Goal: Information Seeking & Learning: Learn about a topic

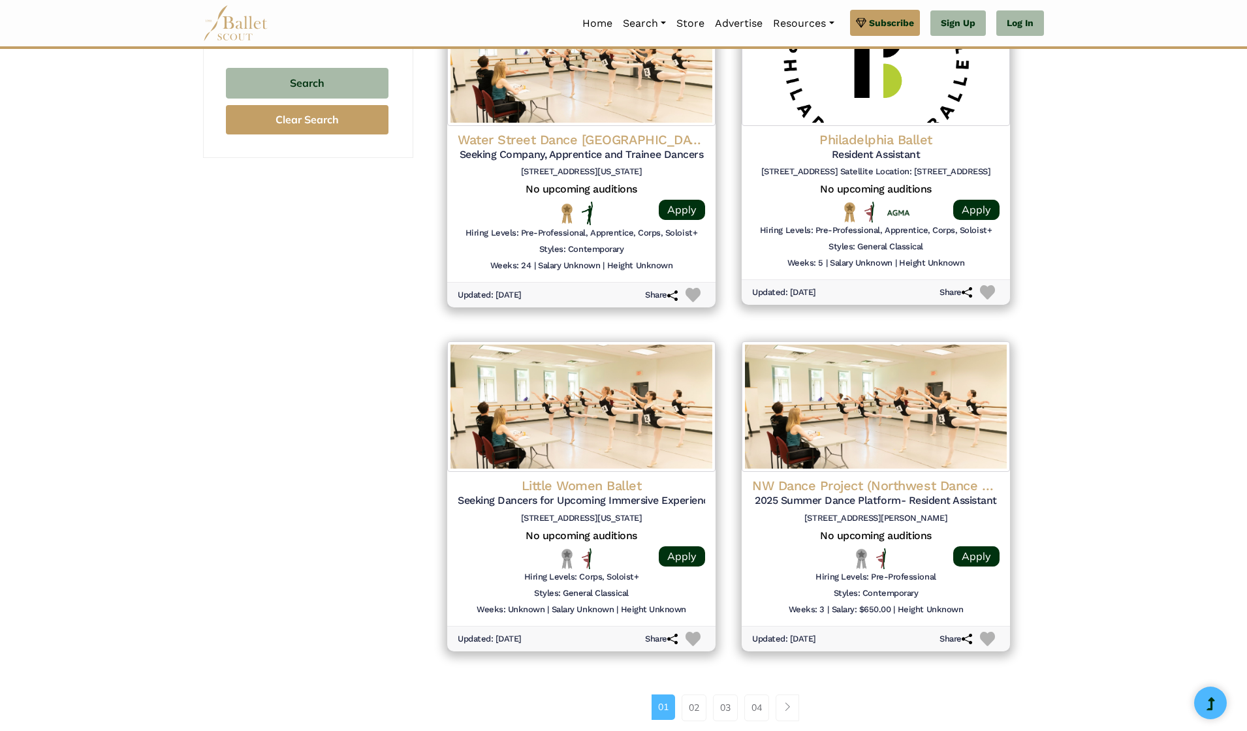
scroll to position [1380, 0]
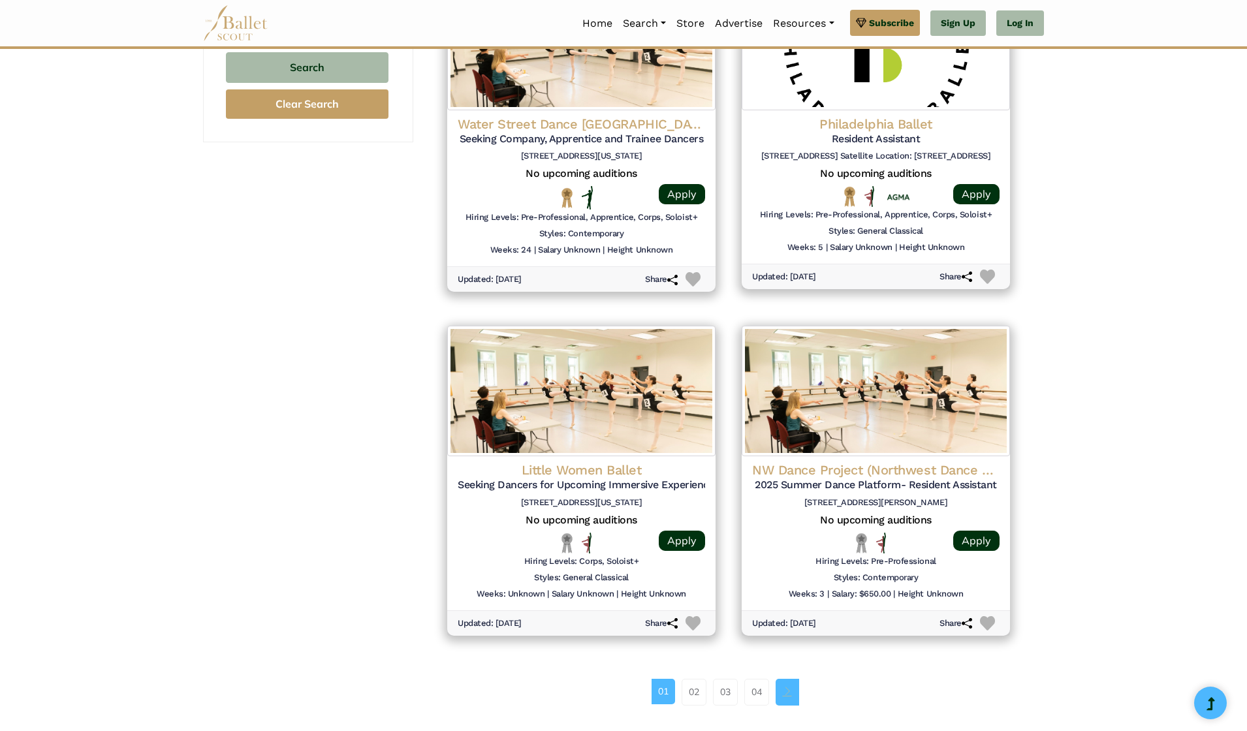
click at [781, 679] on link "Page navigation example" at bounding box center [786, 692] width 23 height 26
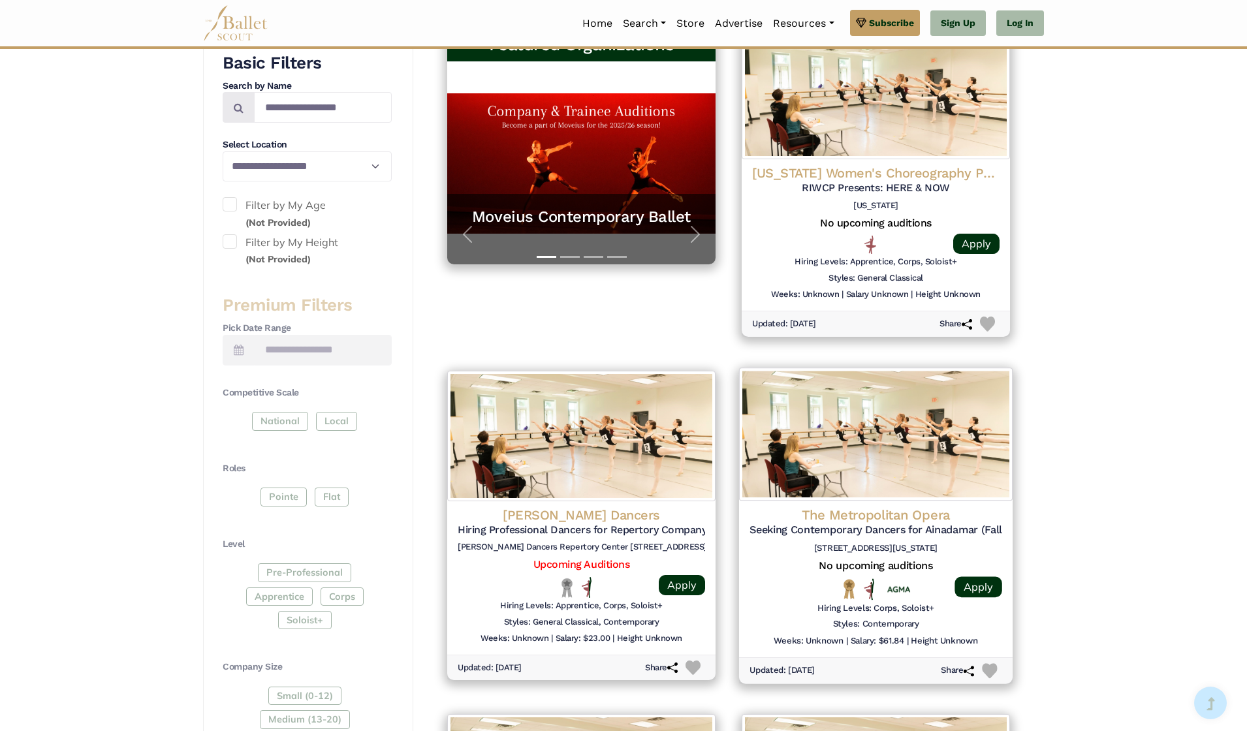
scroll to position [305, 0]
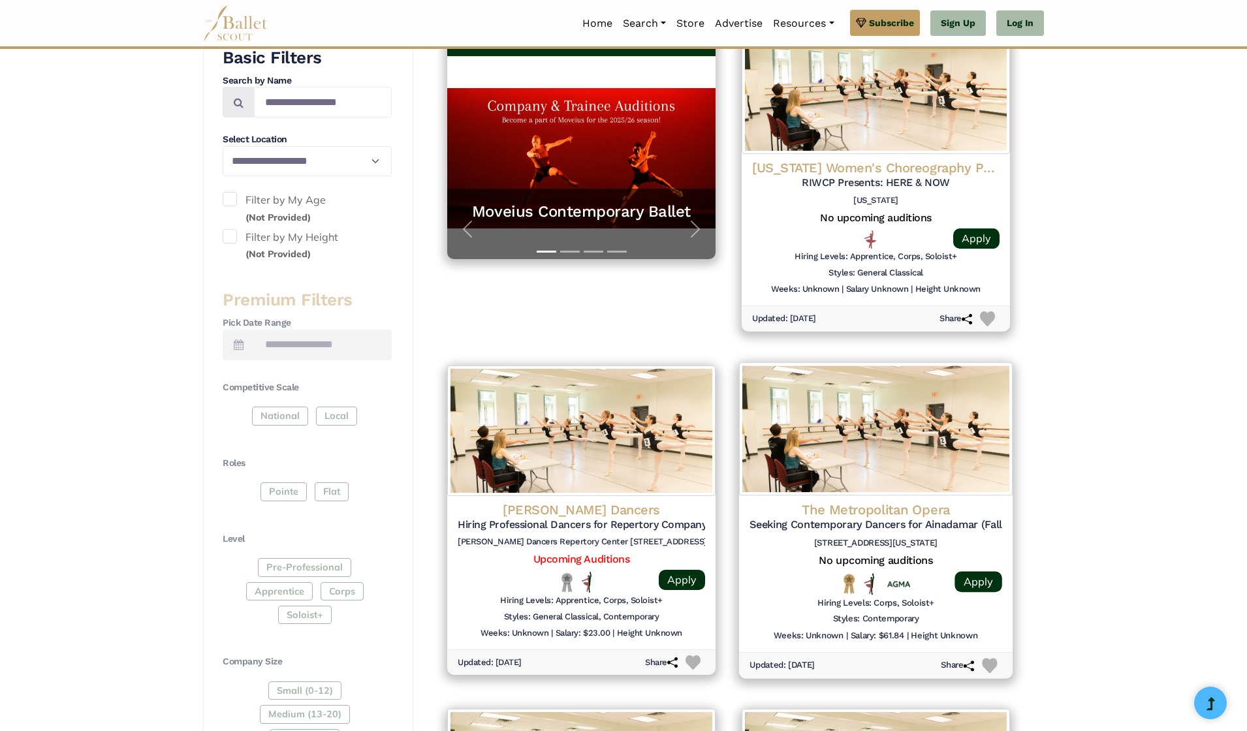
click at [863, 176] on h4 "The Metropolitan Opera" at bounding box center [875, 167] width 247 height 17
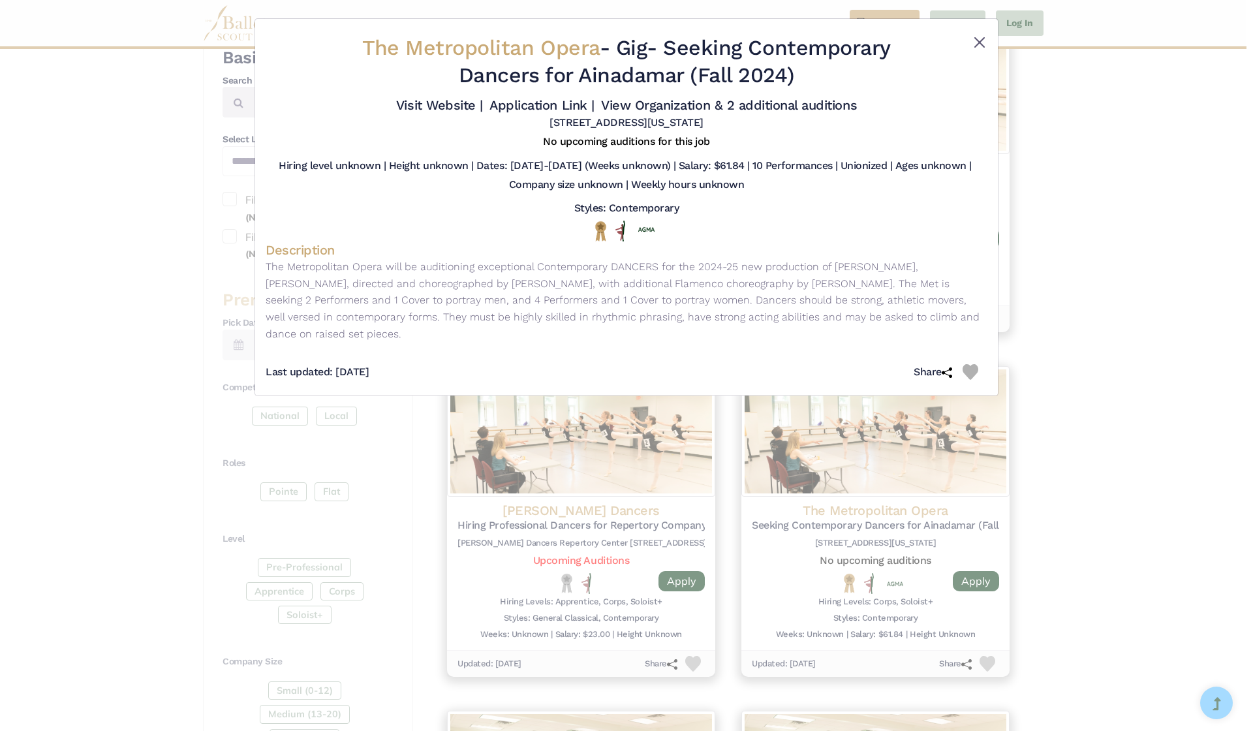
click at [980, 47] on button "Close" at bounding box center [980, 43] width 16 height 16
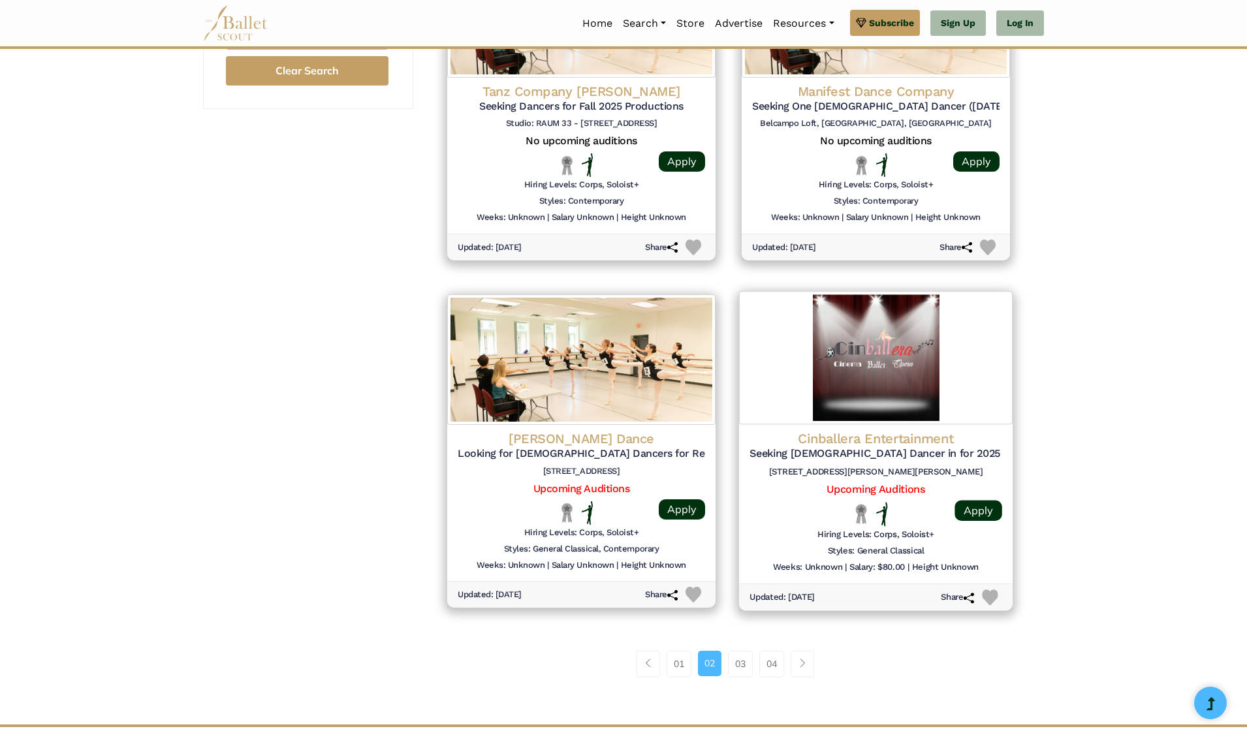
scroll to position [1416, 0]
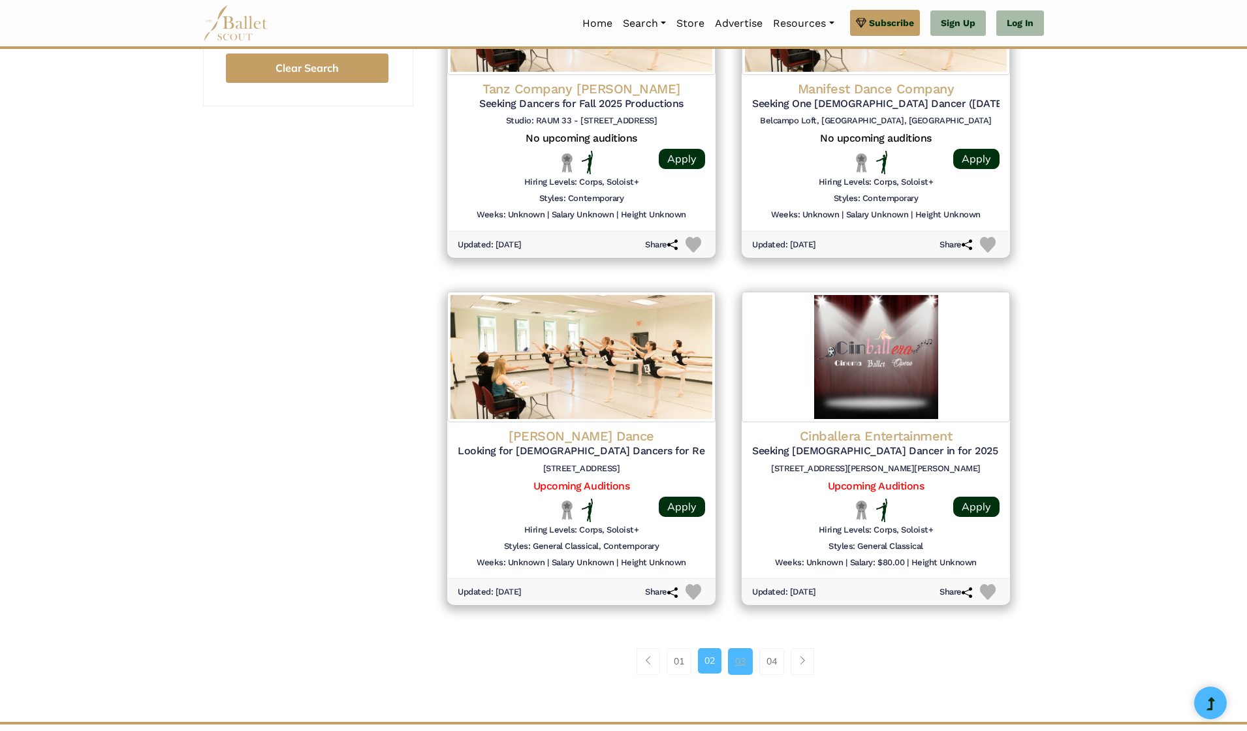
click at [747, 648] on link "03" at bounding box center [740, 661] width 25 height 26
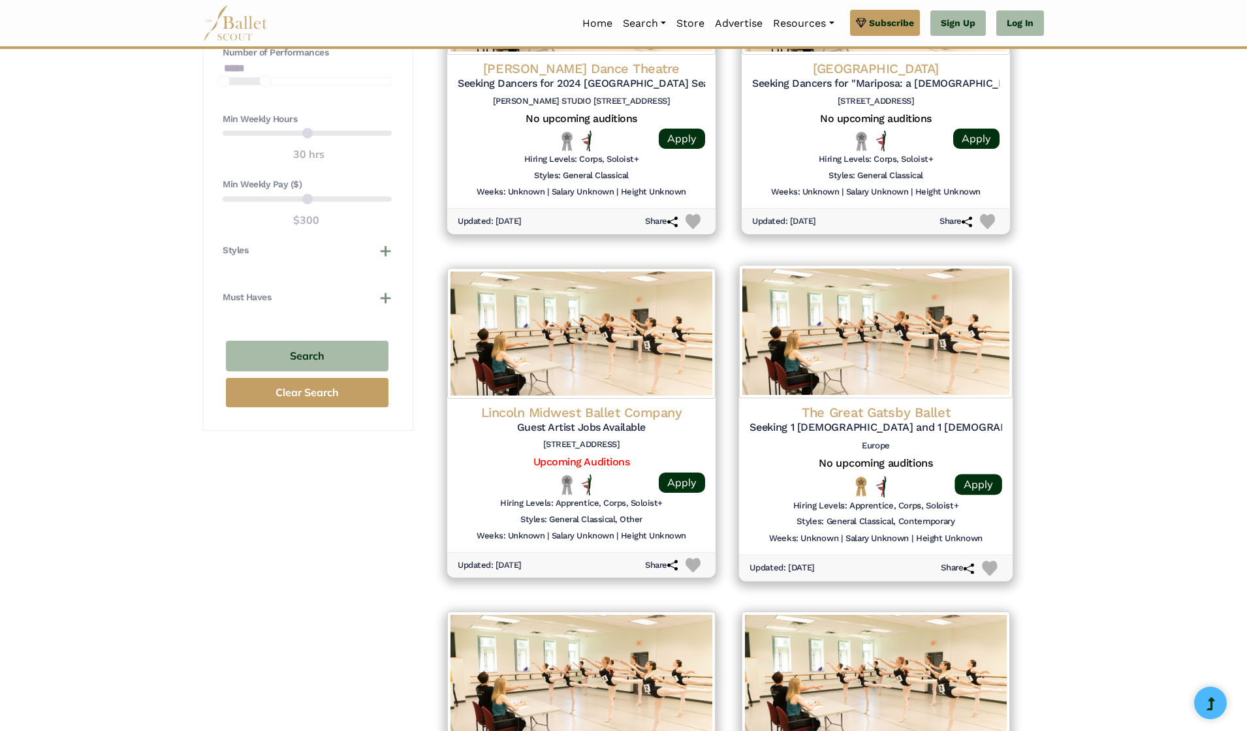
scroll to position [1093, 0]
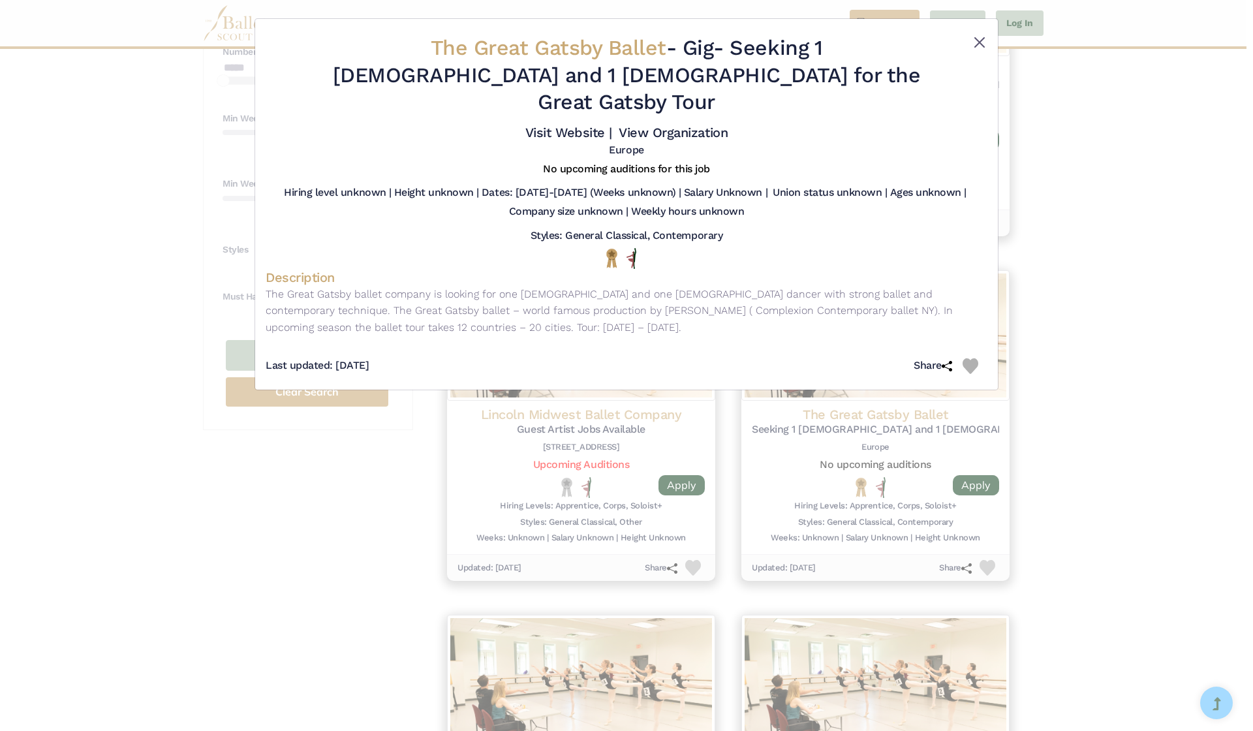
click at [985, 39] on button "Close" at bounding box center [980, 43] width 16 height 16
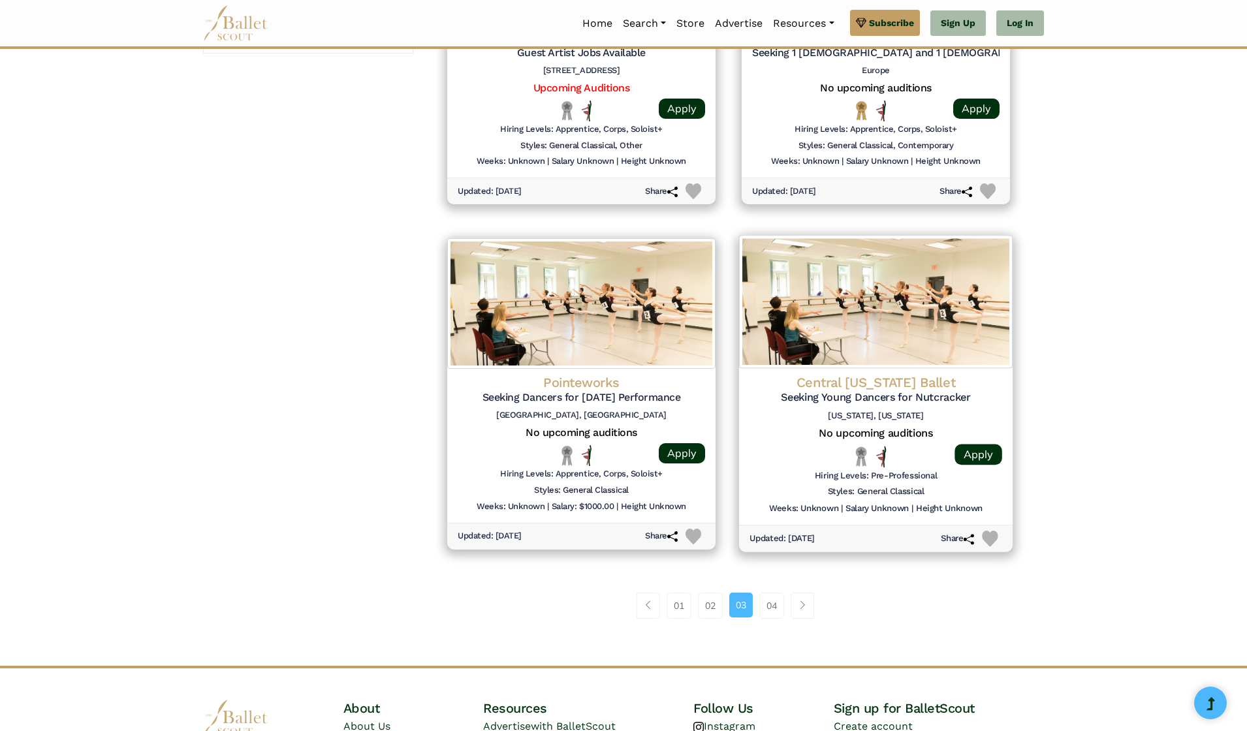
scroll to position [1470, 0]
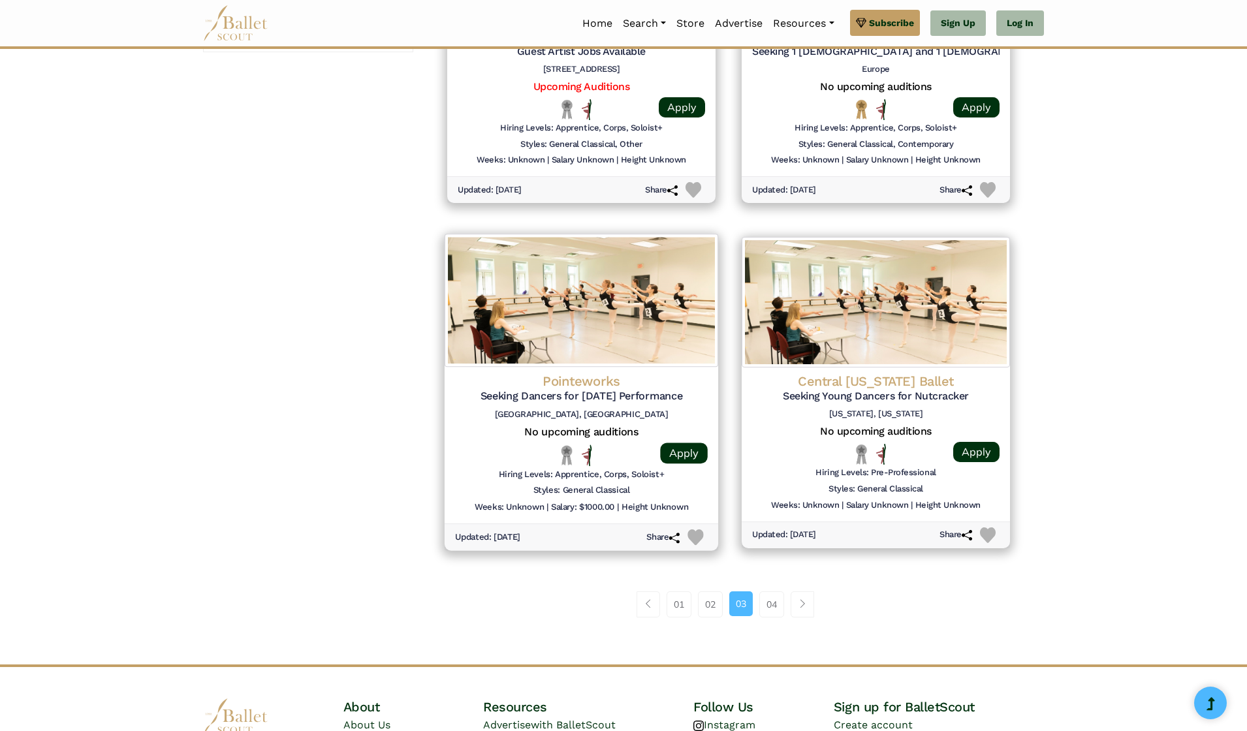
click at [641, 409] on h6 "San Diego, CA" at bounding box center [581, 414] width 253 height 11
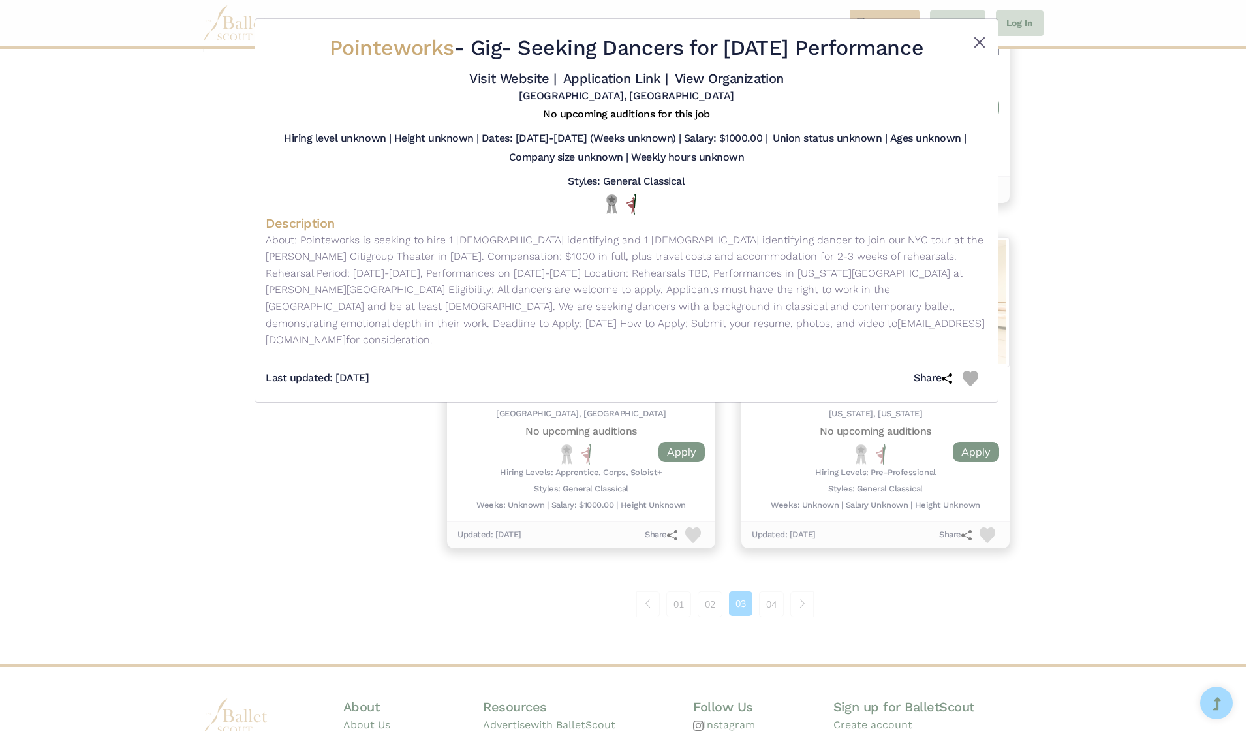
click at [976, 48] on button "Close" at bounding box center [980, 43] width 16 height 16
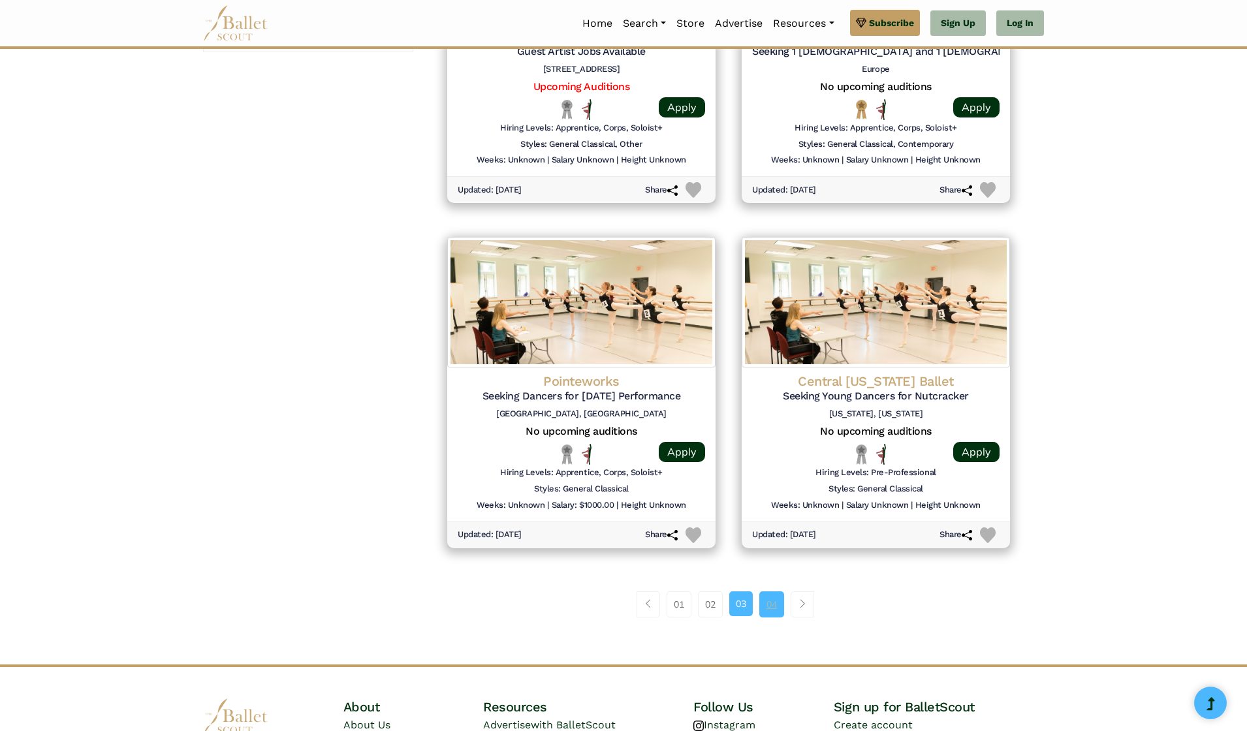
click at [767, 591] on link "04" at bounding box center [771, 604] width 25 height 26
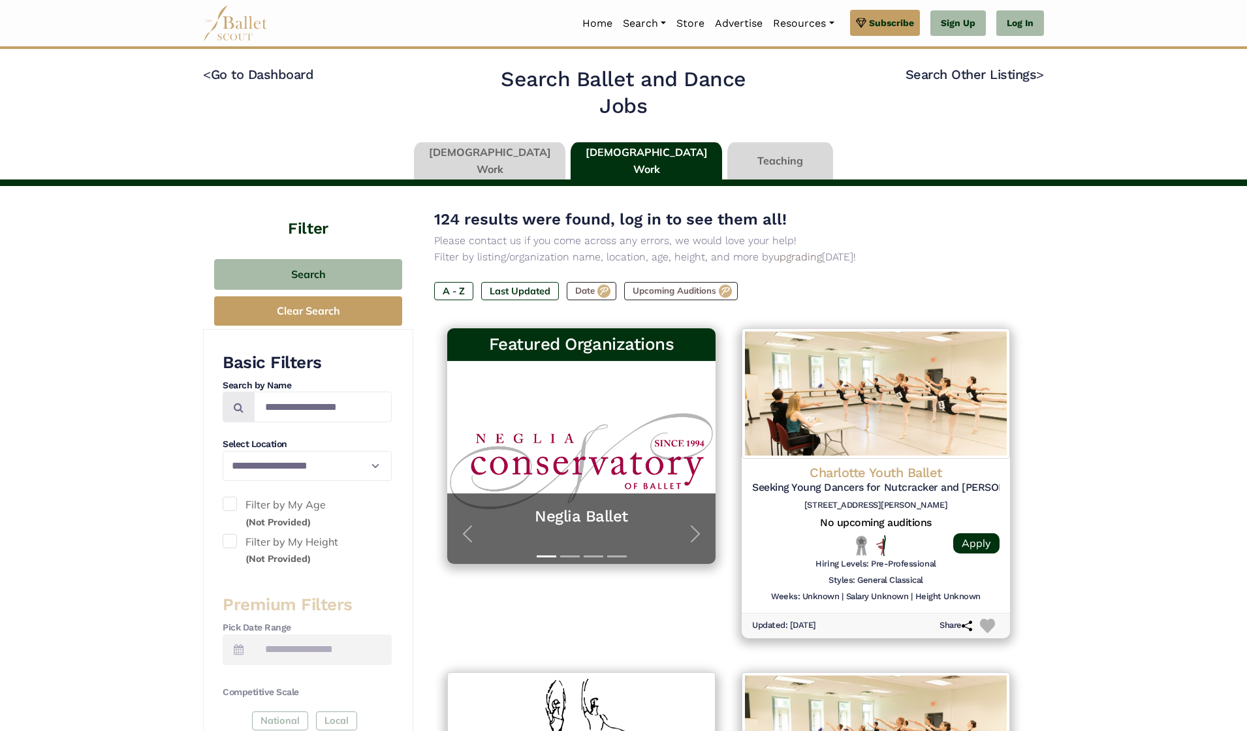
click at [641, 163] on link at bounding box center [645, 160] width 151 height 37
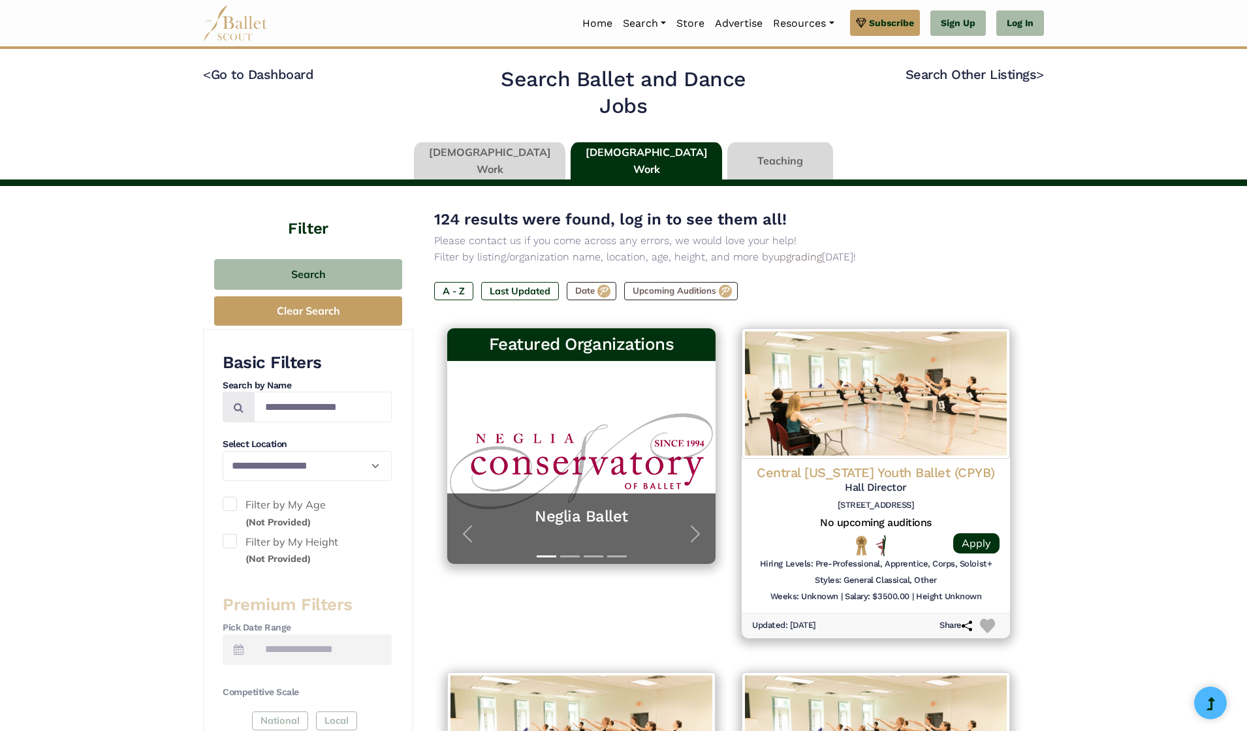
click at [547, 160] on link at bounding box center [489, 160] width 151 height 37
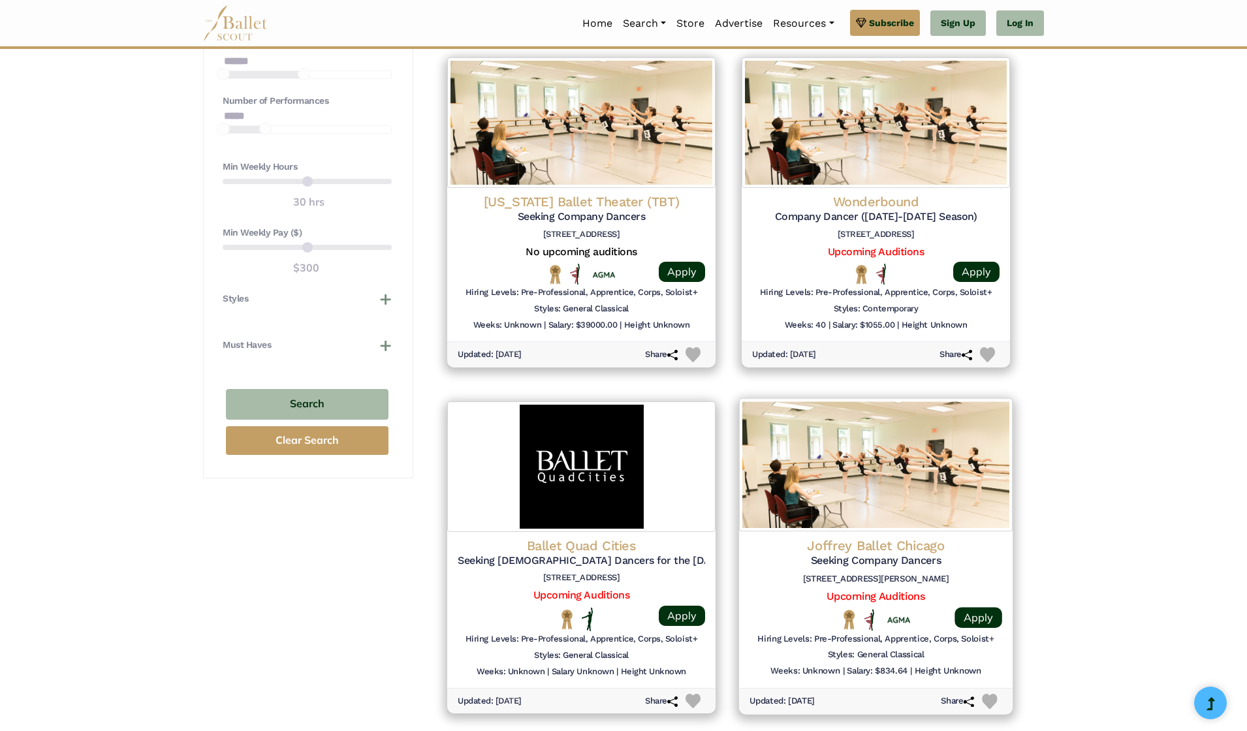
scroll to position [959, 0]
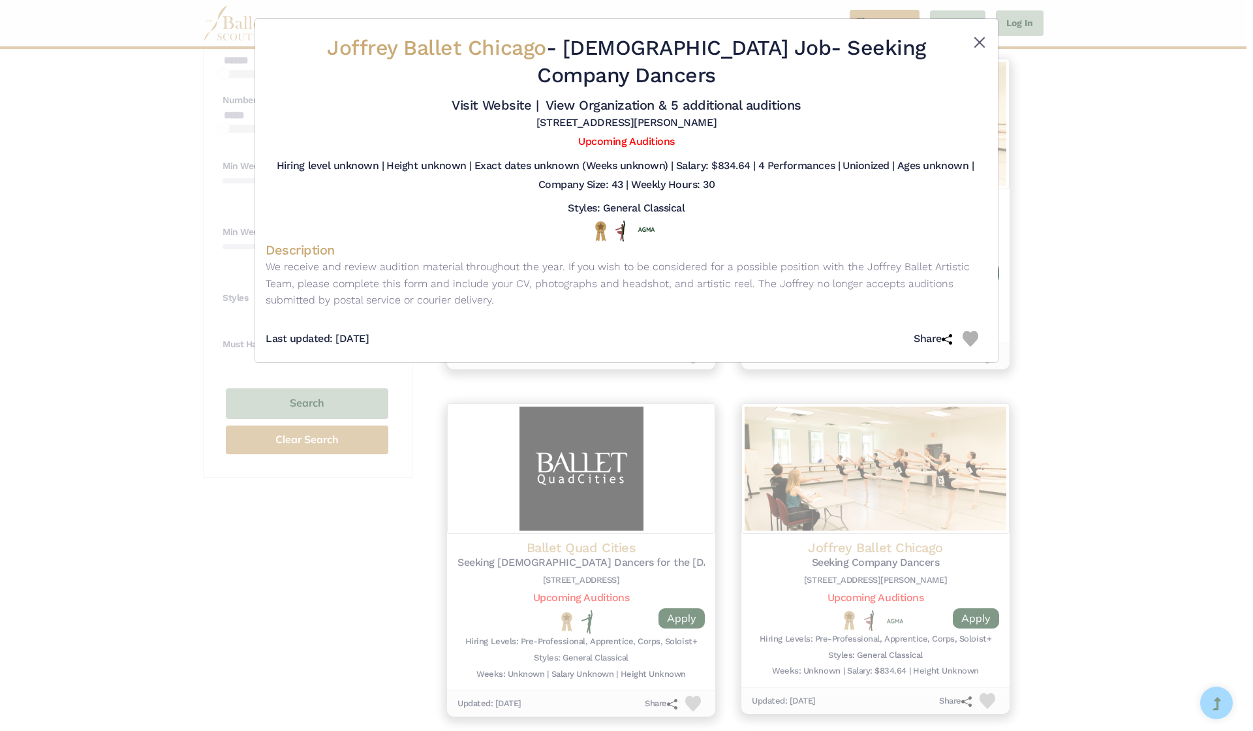
click at [977, 48] on button "Close" at bounding box center [980, 43] width 16 height 16
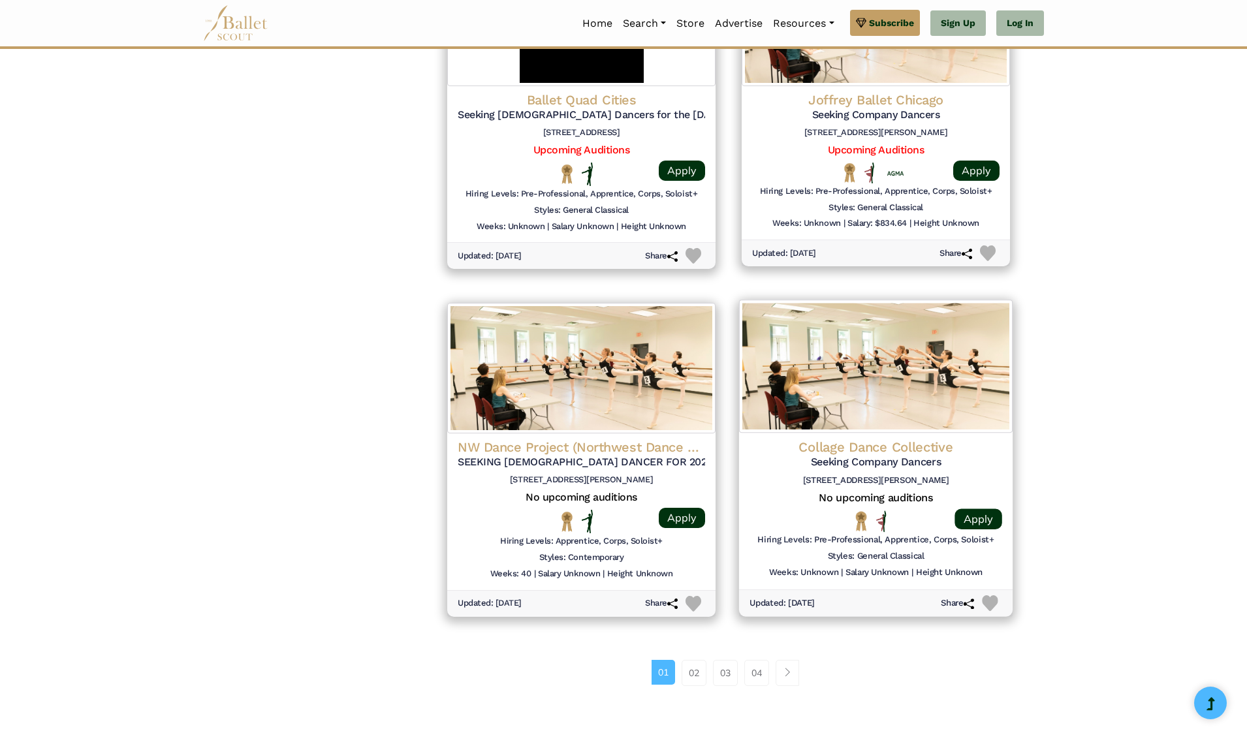
scroll to position [1408, 0]
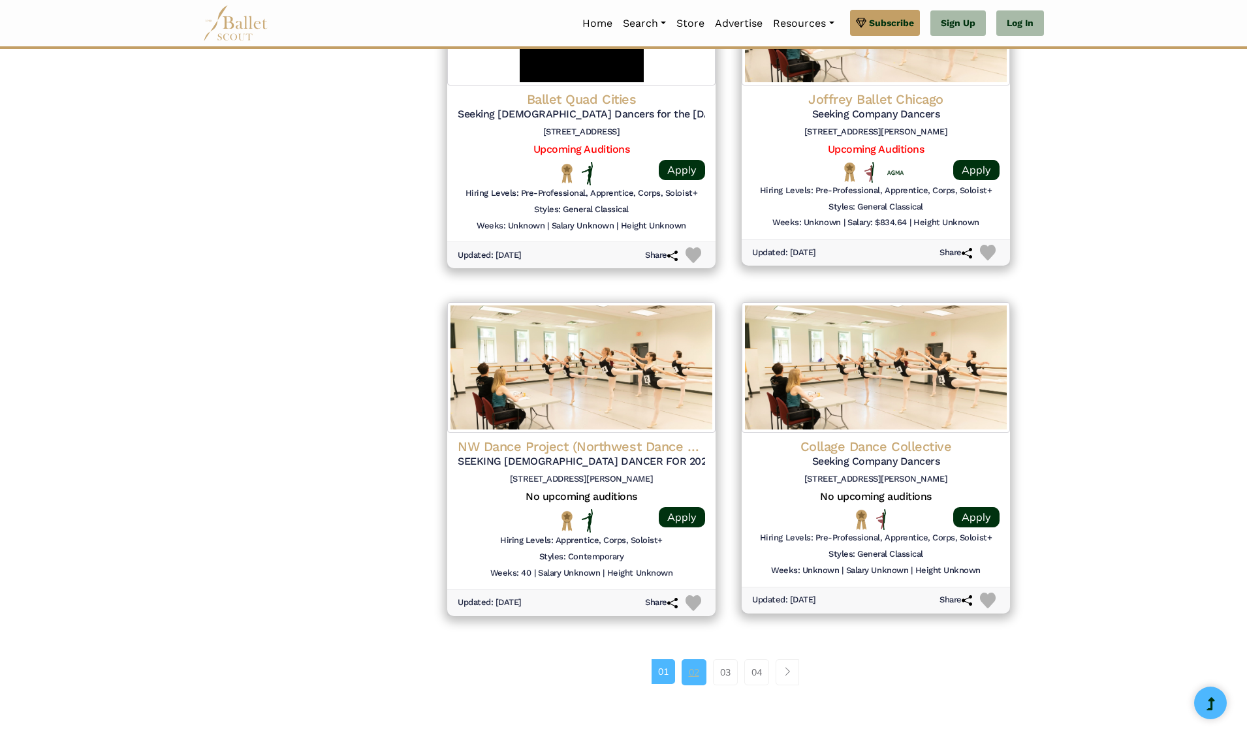
click at [685, 659] on link "02" at bounding box center [693, 672] width 25 height 26
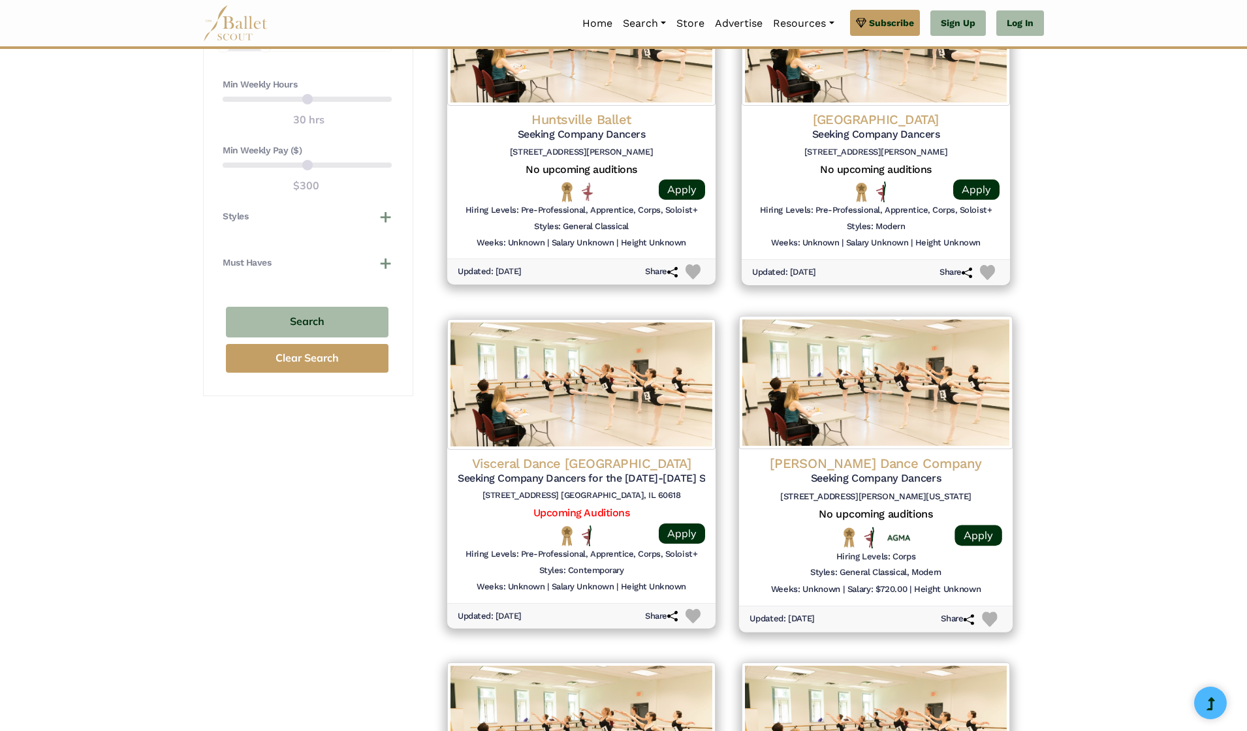
scroll to position [1042, 0]
click at [810, 531] on div at bounding box center [780, 536] width 63 height 22
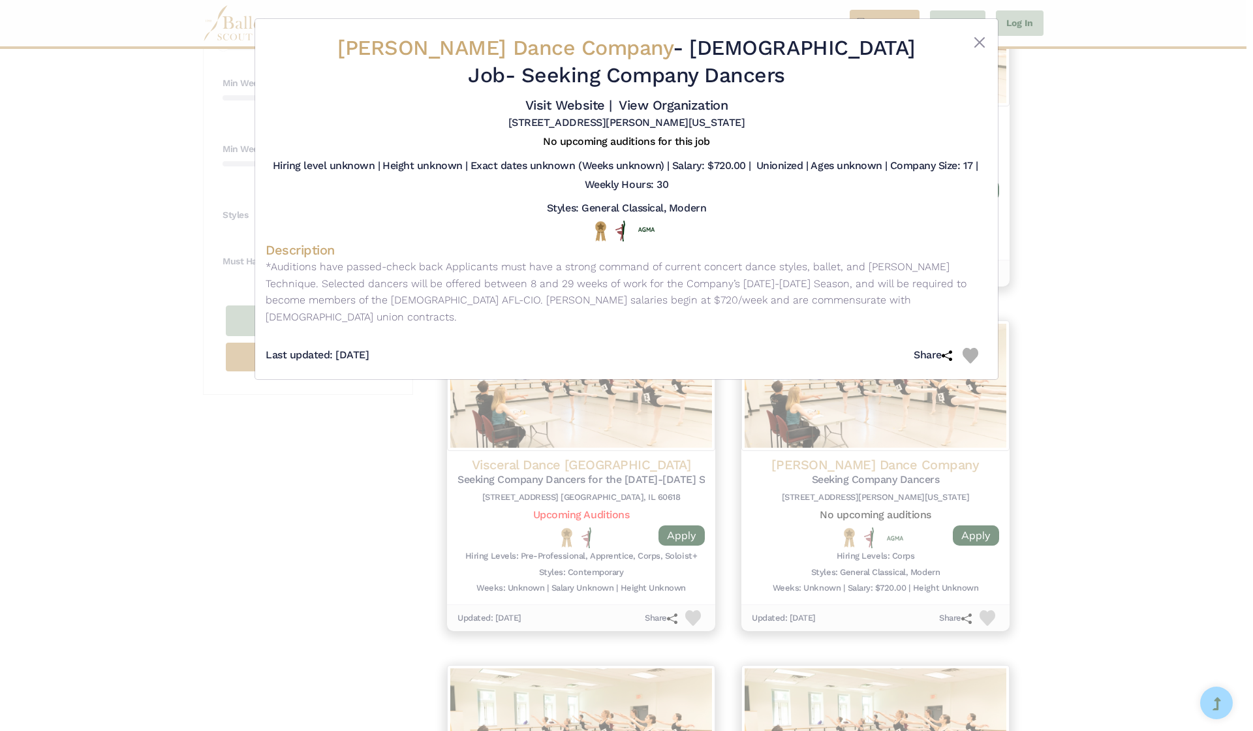
click at [975, 50] on div at bounding box center [957, 64] width 60 height 59
click at [980, 39] on button "Close" at bounding box center [980, 43] width 16 height 16
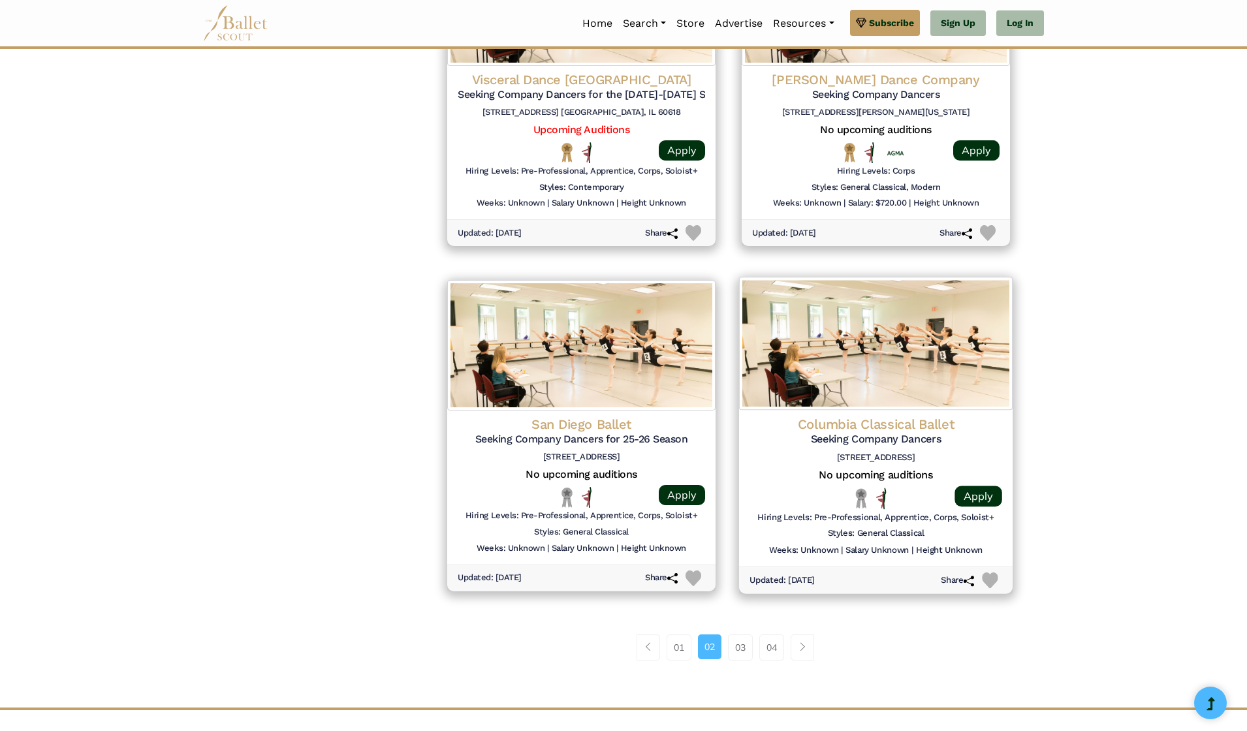
scroll to position [1433, 0]
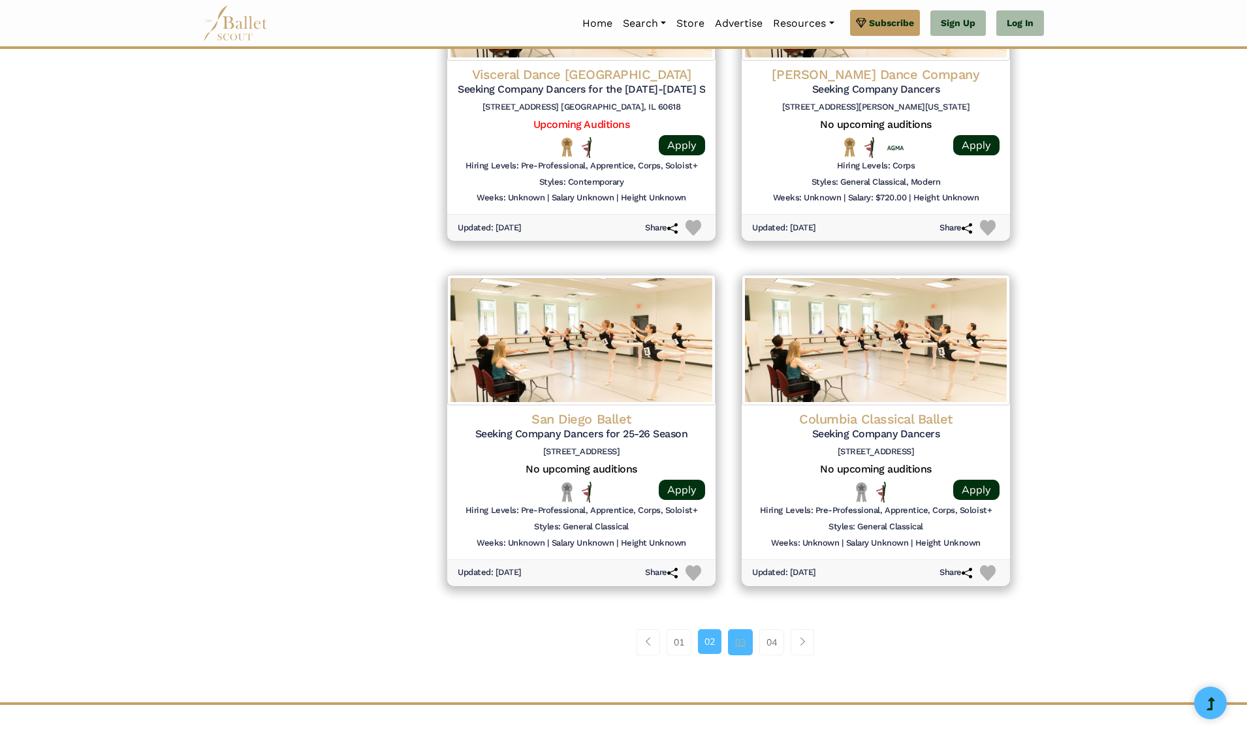
click at [740, 629] on link "03" at bounding box center [740, 642] width 25 height 26
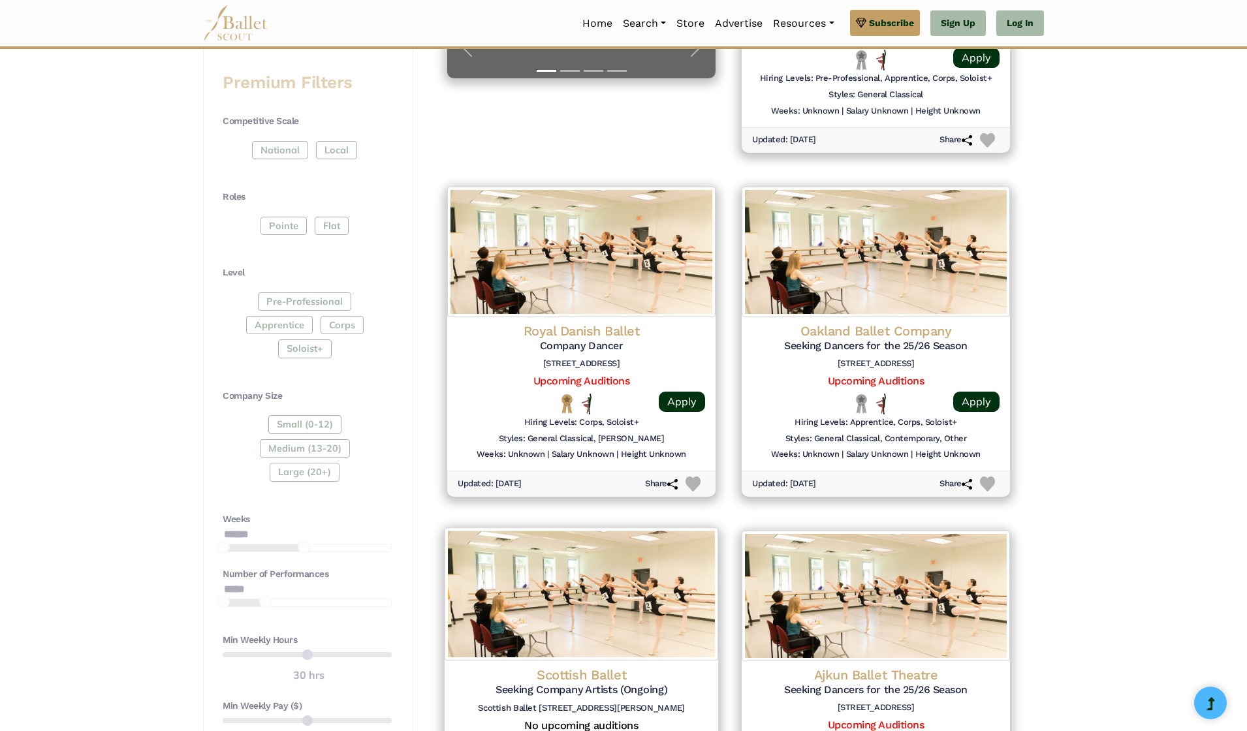
scroll to position [465, 0]
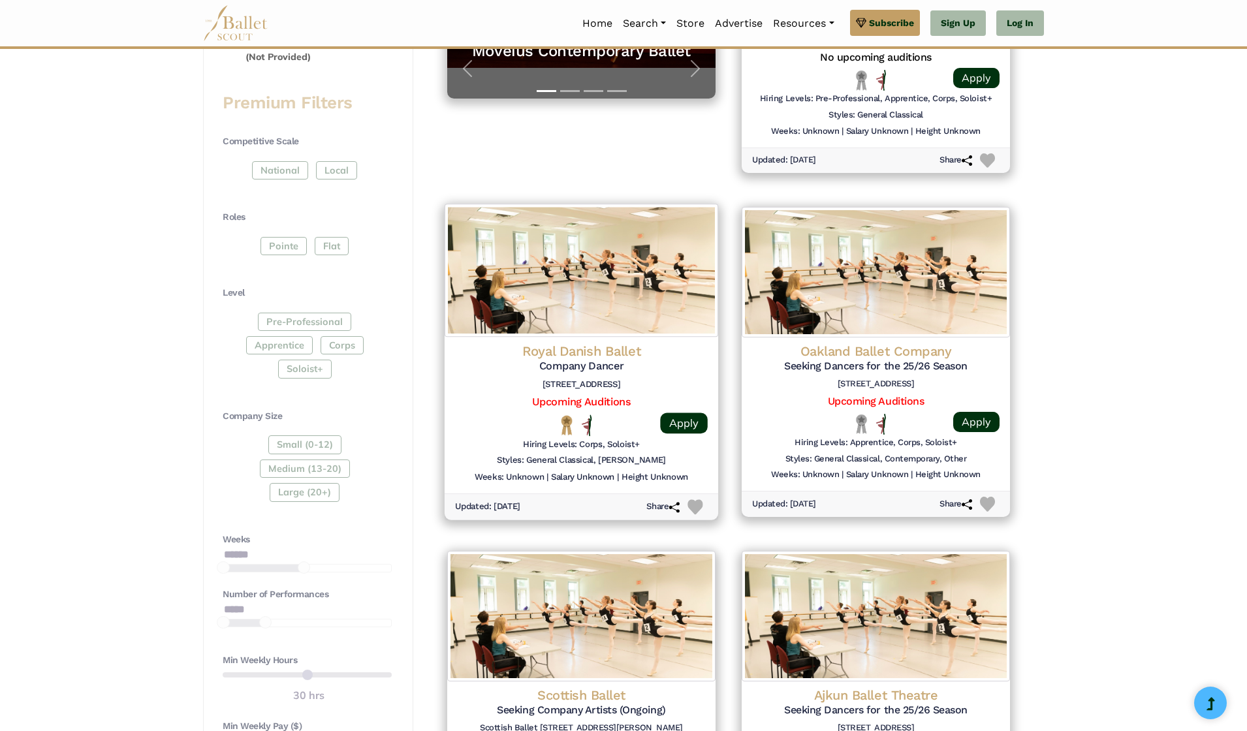
click at [656, 380] on h6 "Sankt Annæ Pl. 36, 1250 København, Denmark" at bounding box center [581, 384] width 253 height 11
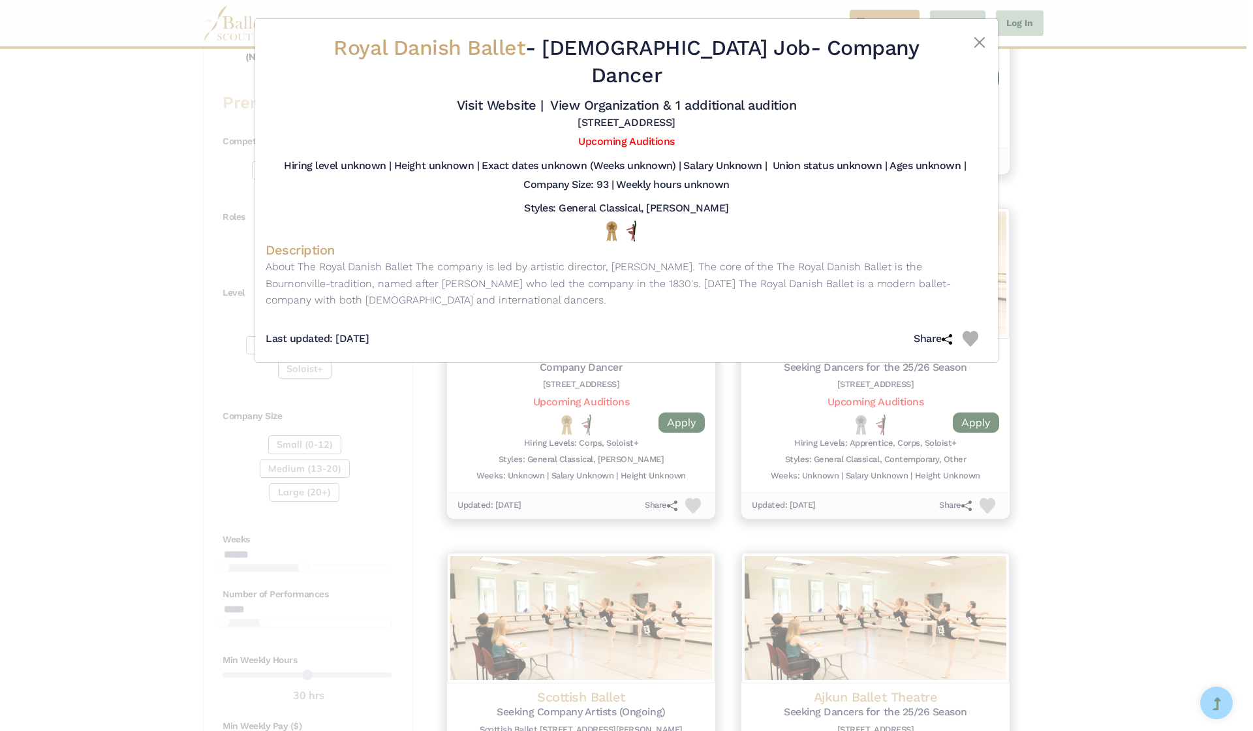
click at [987, 47] on div "Royal Danish Ballet - Full Time Job - Company Dancer Visit Website | View Organ…" at bounding box center [626, 190] width 743 height 343
click at [973, 46] on button "Close" at bounding box center [980, 43] width 16 height 16
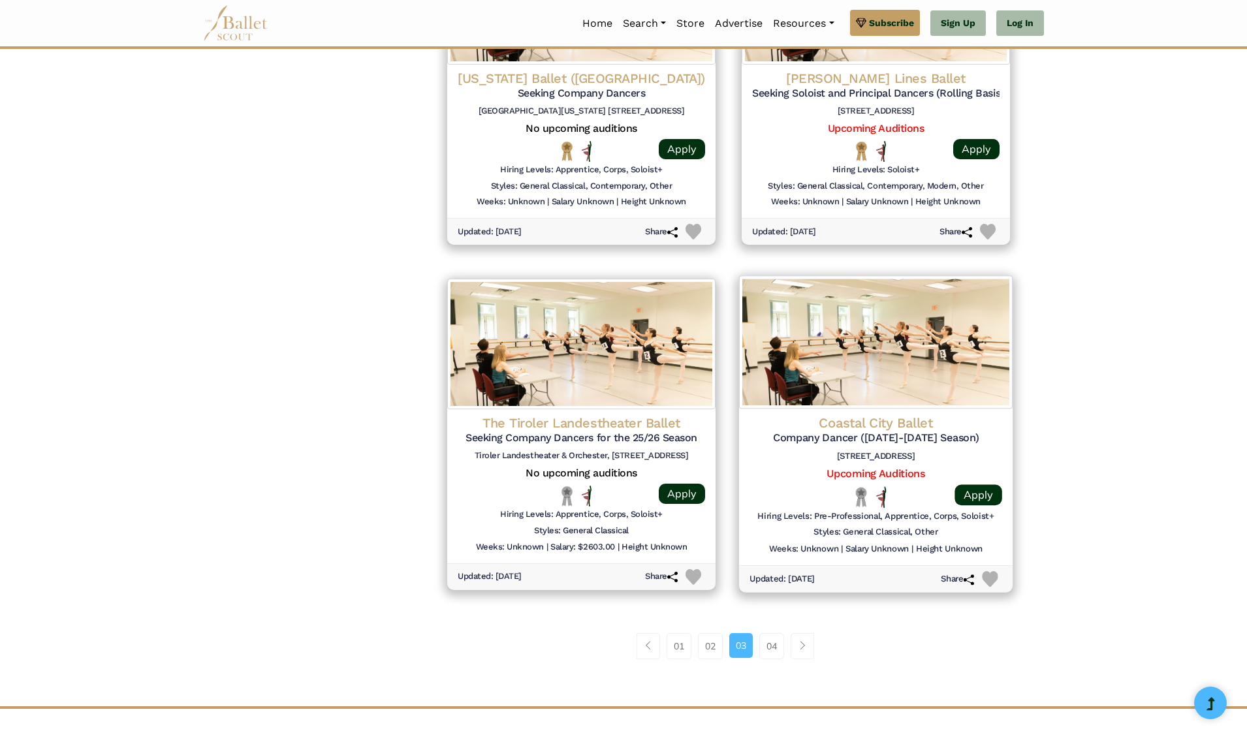
scroll to position [1427, 0]
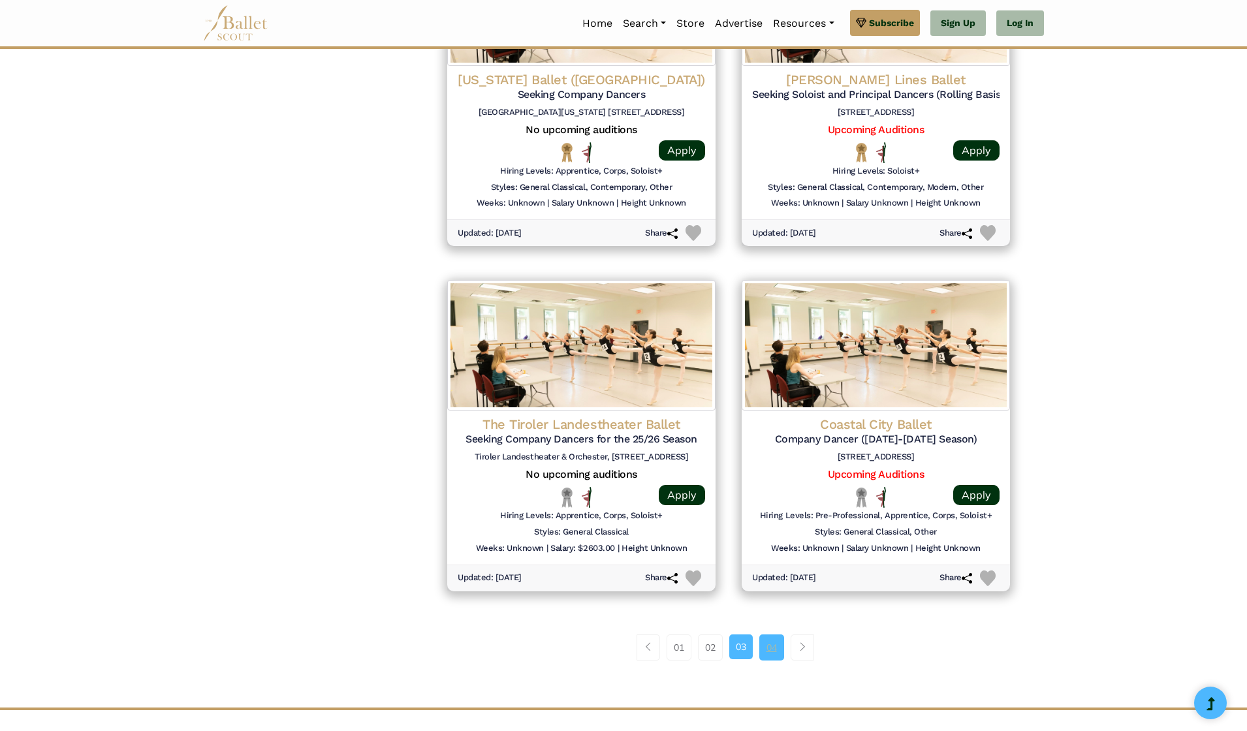
click at [775, 634] on link "04" at bounding box center [771, 647] width 25 height 26
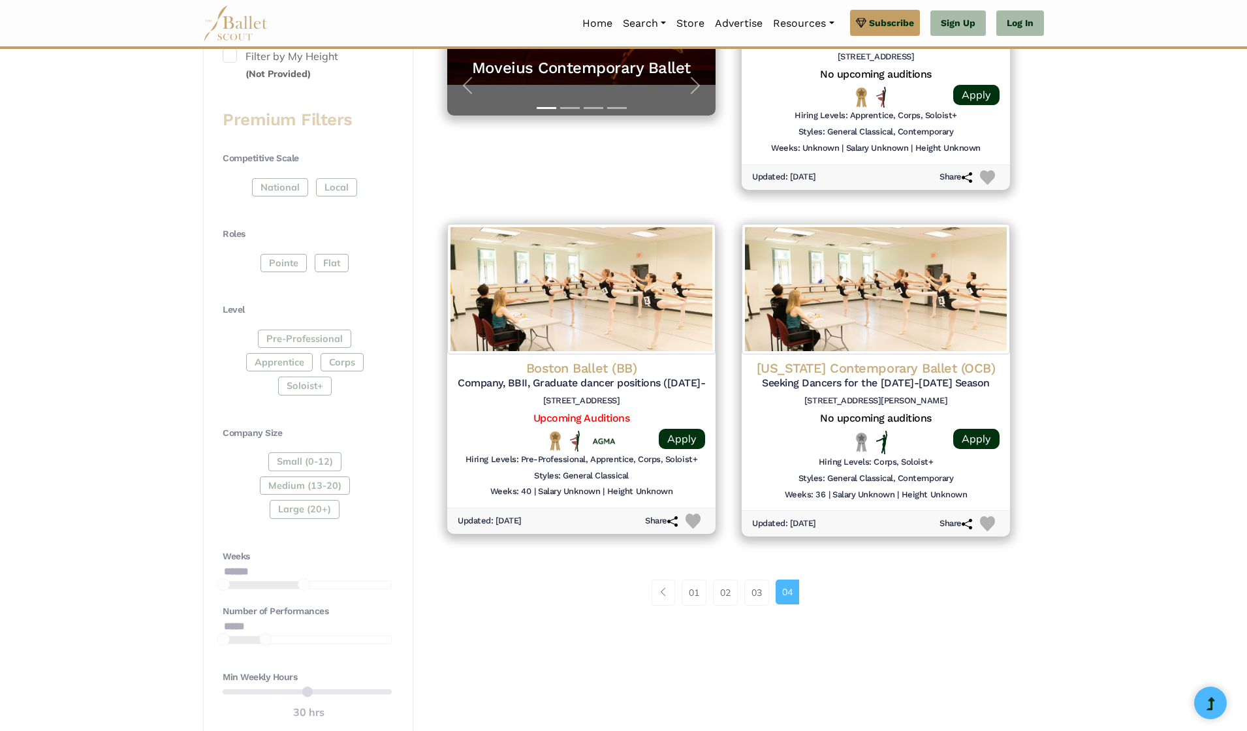
scroll to position [450, 0]
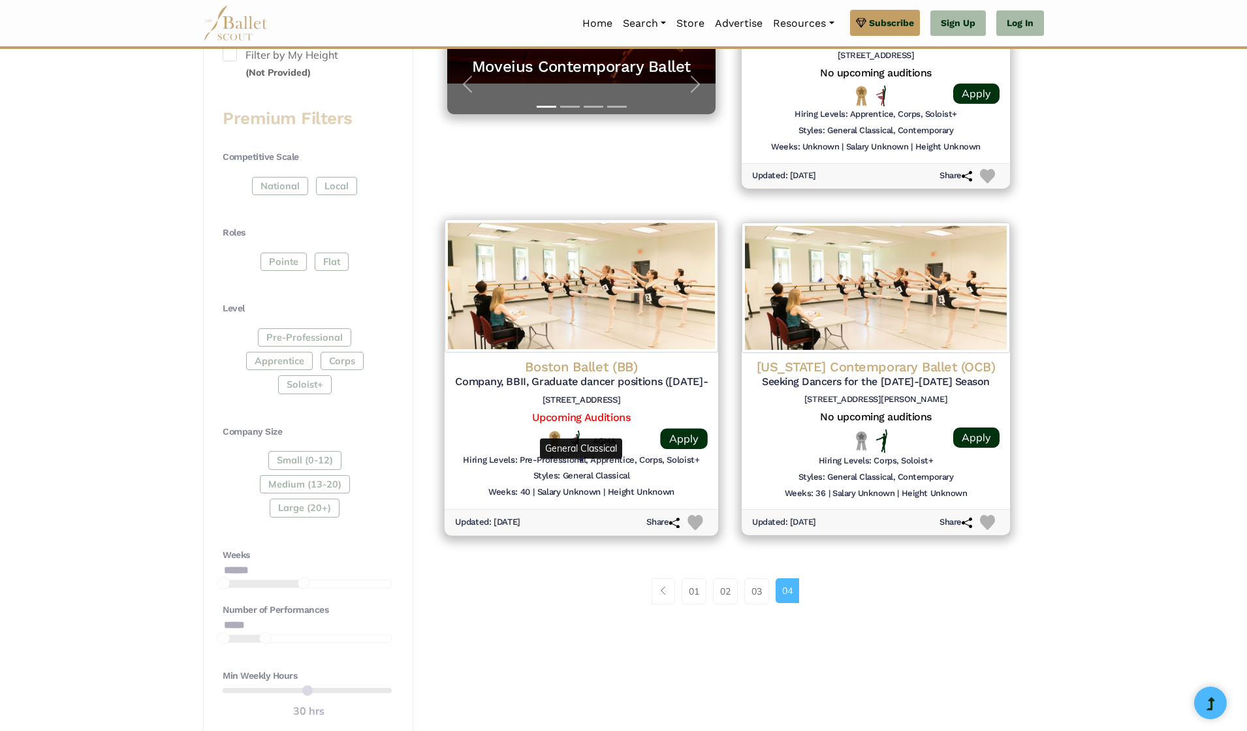
click at [583, 474] on h6 "Styles: General Classical" at bounding box center [581, 476] width 97 height 11
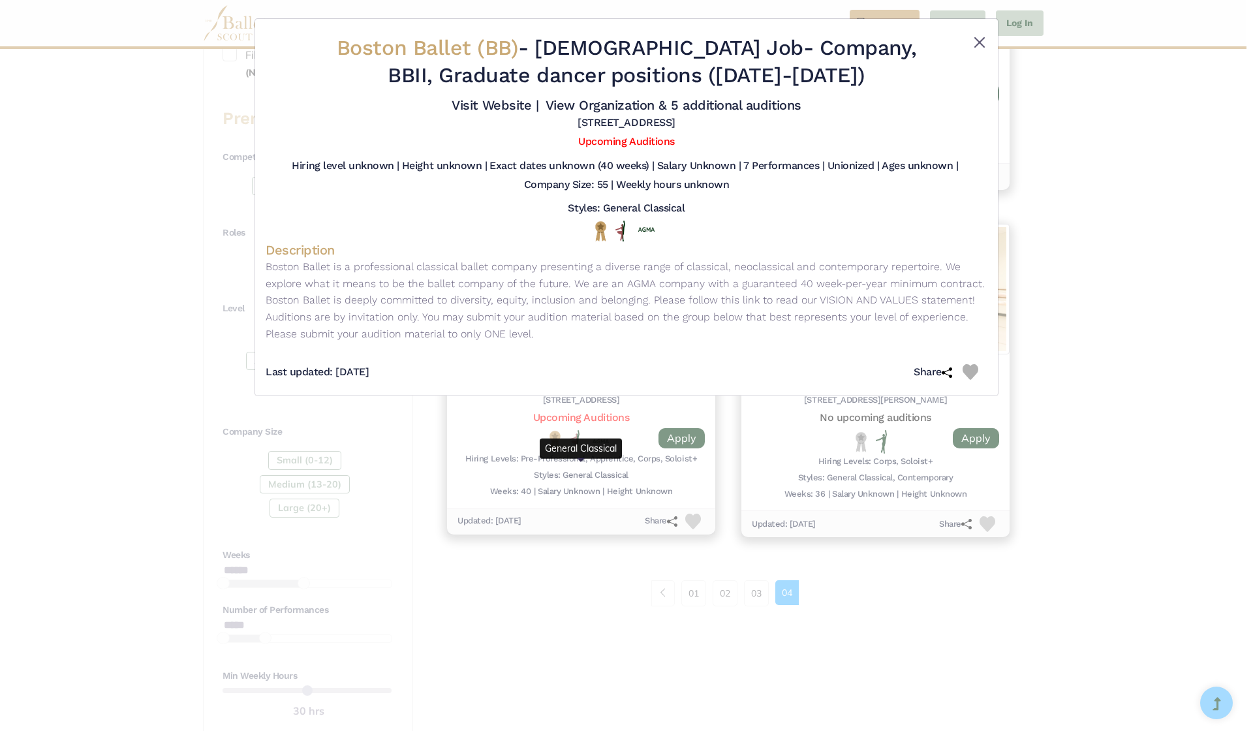
click at [984, 37] on button "Close" at bounding box center [980, 43] width 16 height 16
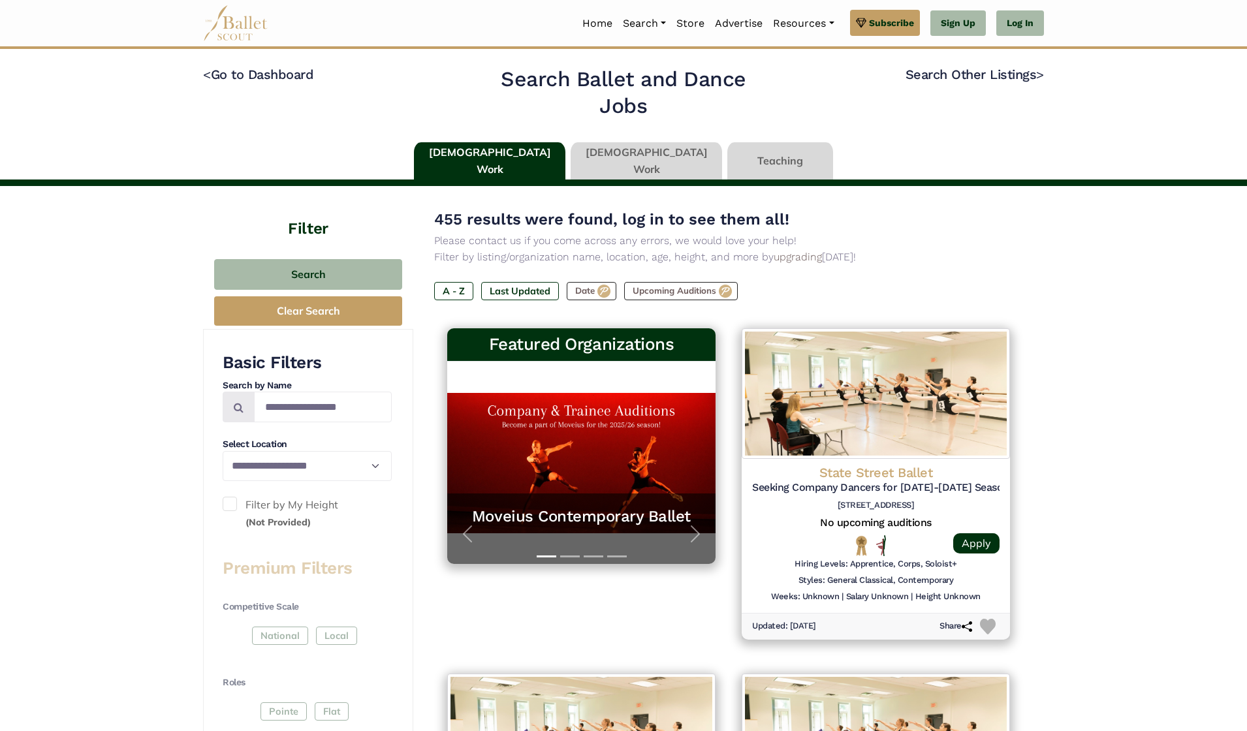
scroll to position [0, 0]
click at [730, 163] on link at bounding box center [780, 160] width 106 height 37
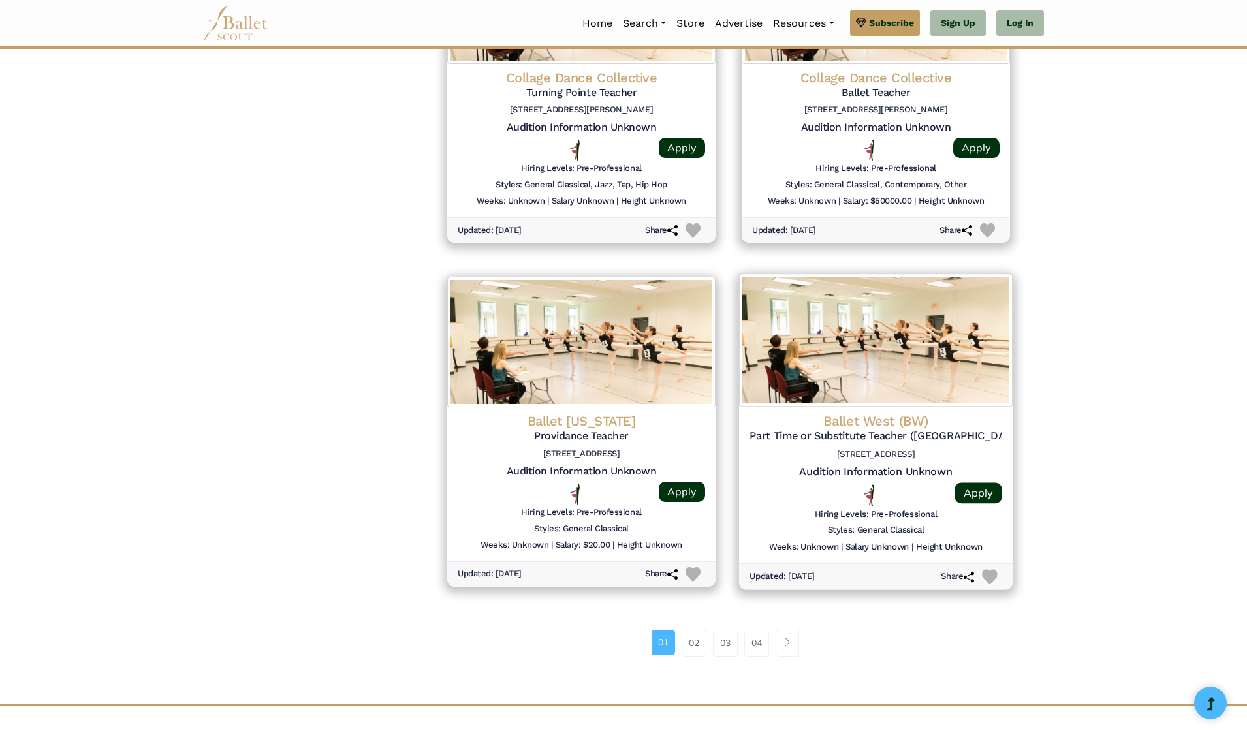
scroll to position [1429, 0]
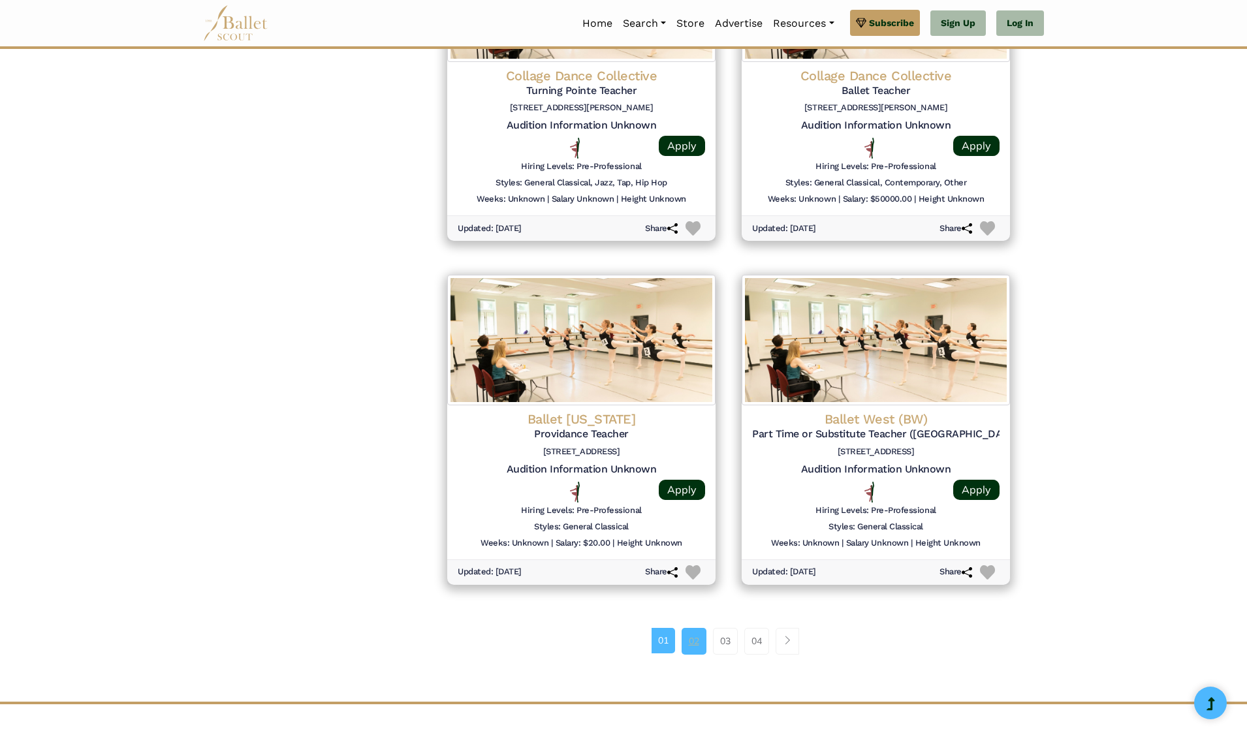
click at [702, 628] on link "02" at bounding box center [693, 641] width 25 height 26
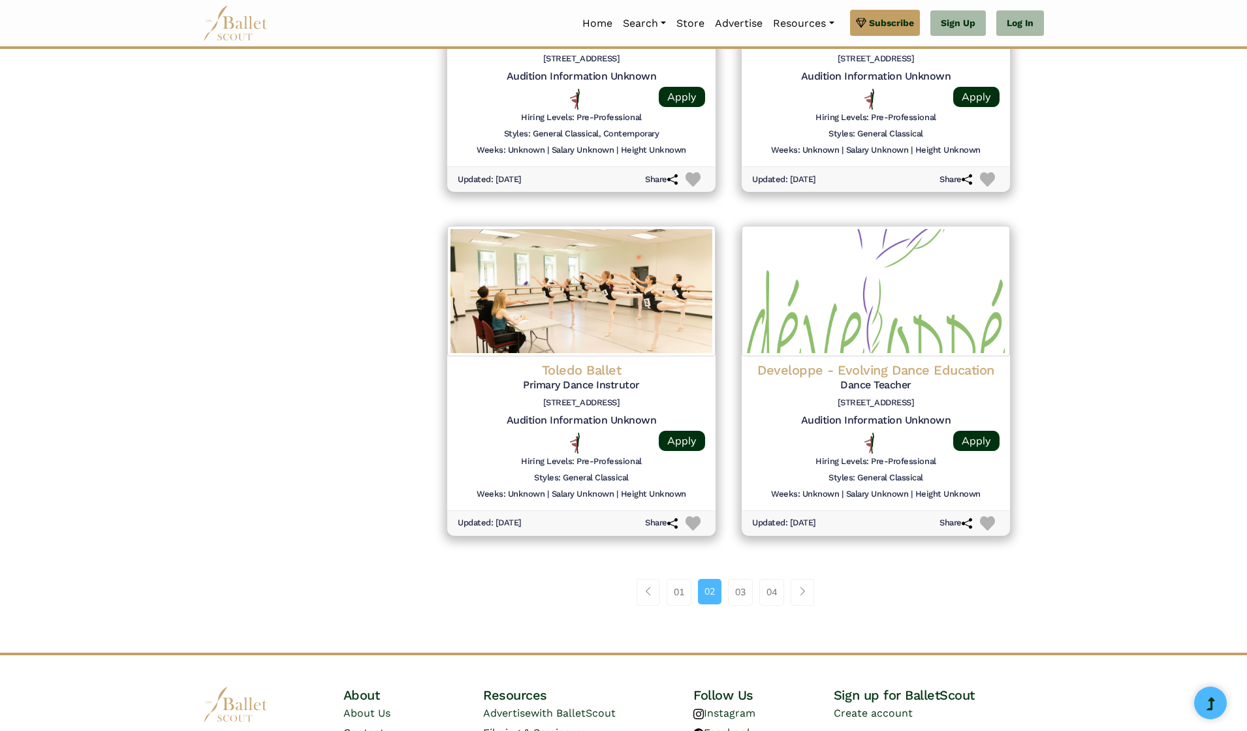
scroll to position [1480, 0]
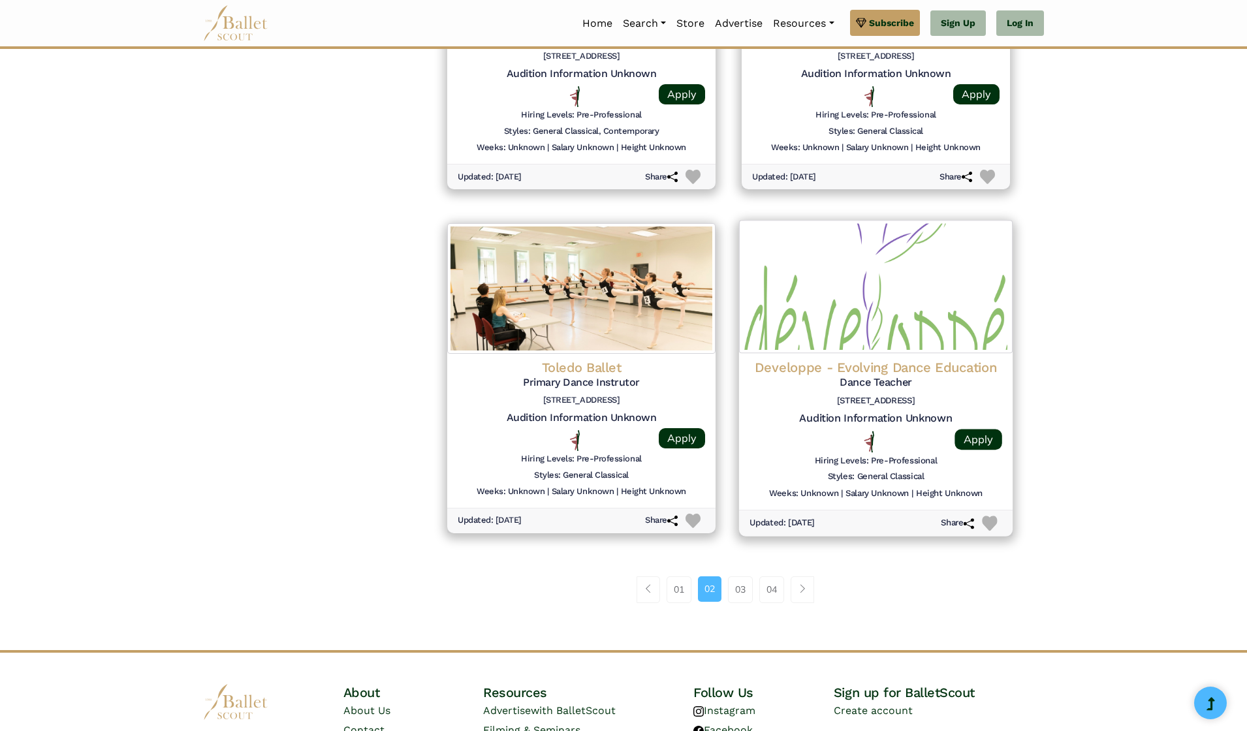
click at [943, 396] on h6 "59 Union Ave, Sudbury 01776" at bounding box center [875, 401] width 253 height 11
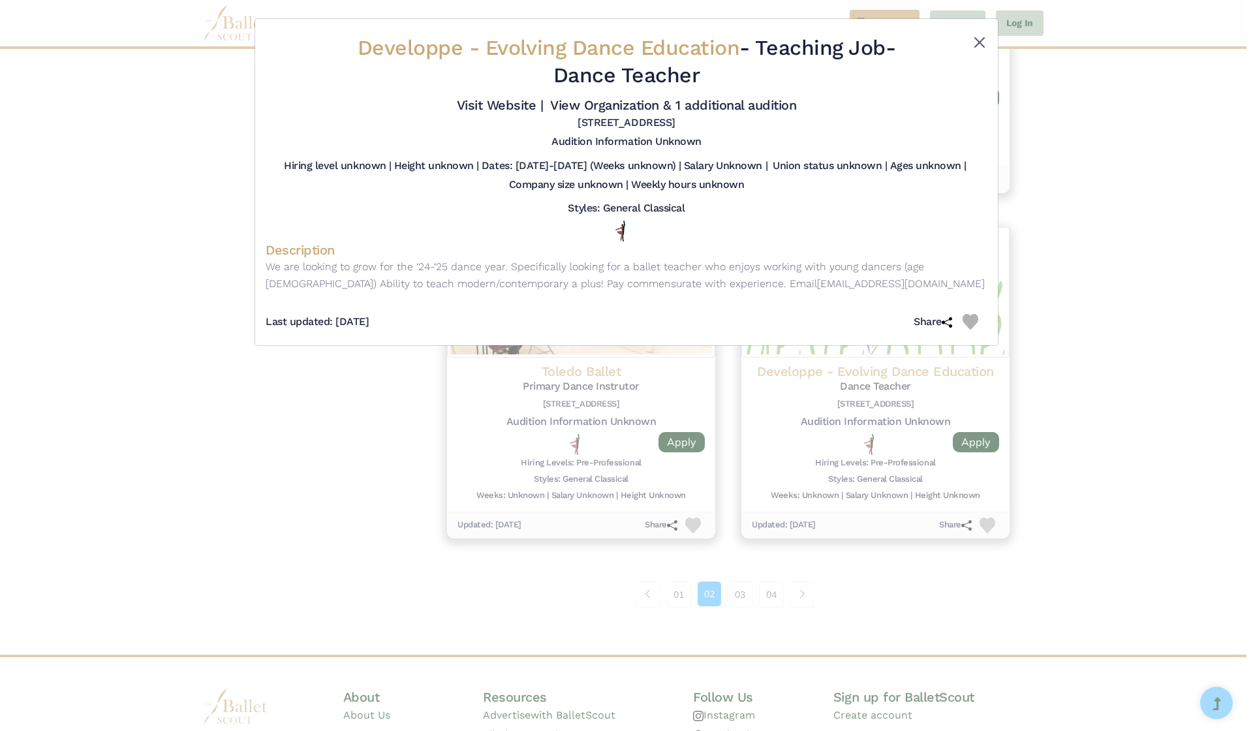
click at [979, 43] on button "Close" at bounding box center [980, 43] width 16 height 16
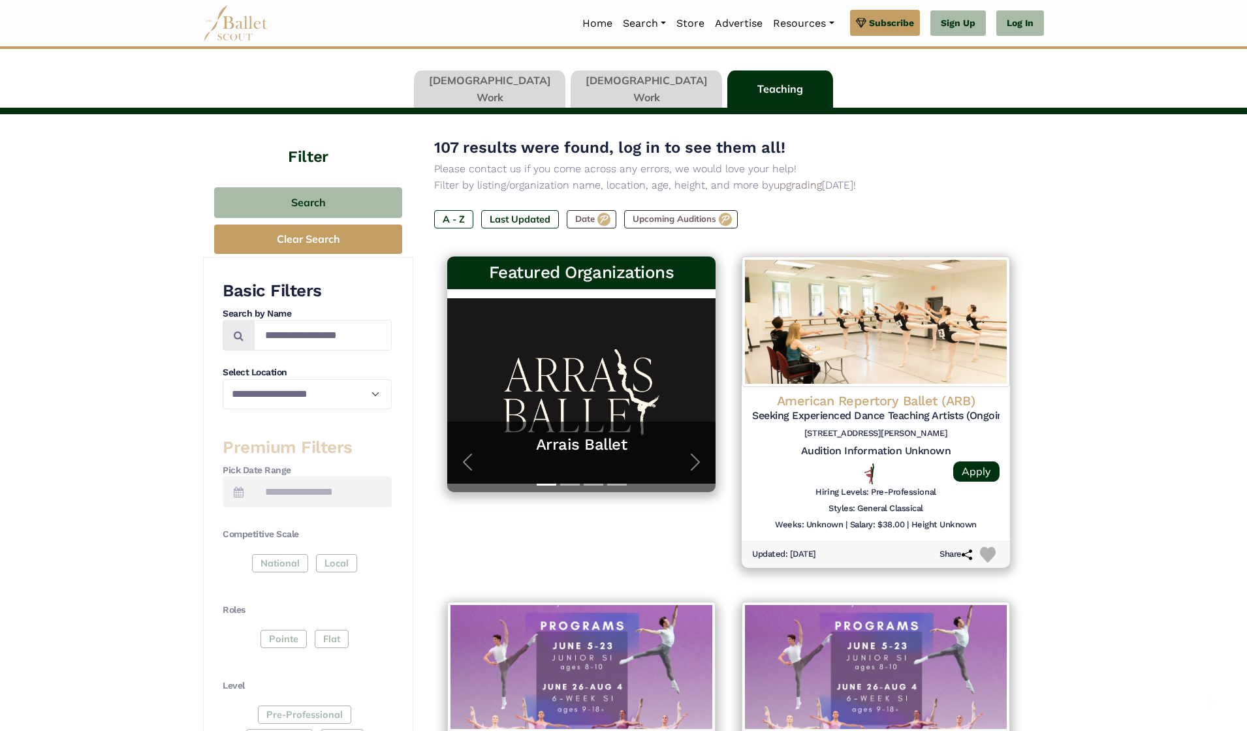
scroll to position [68, 0]
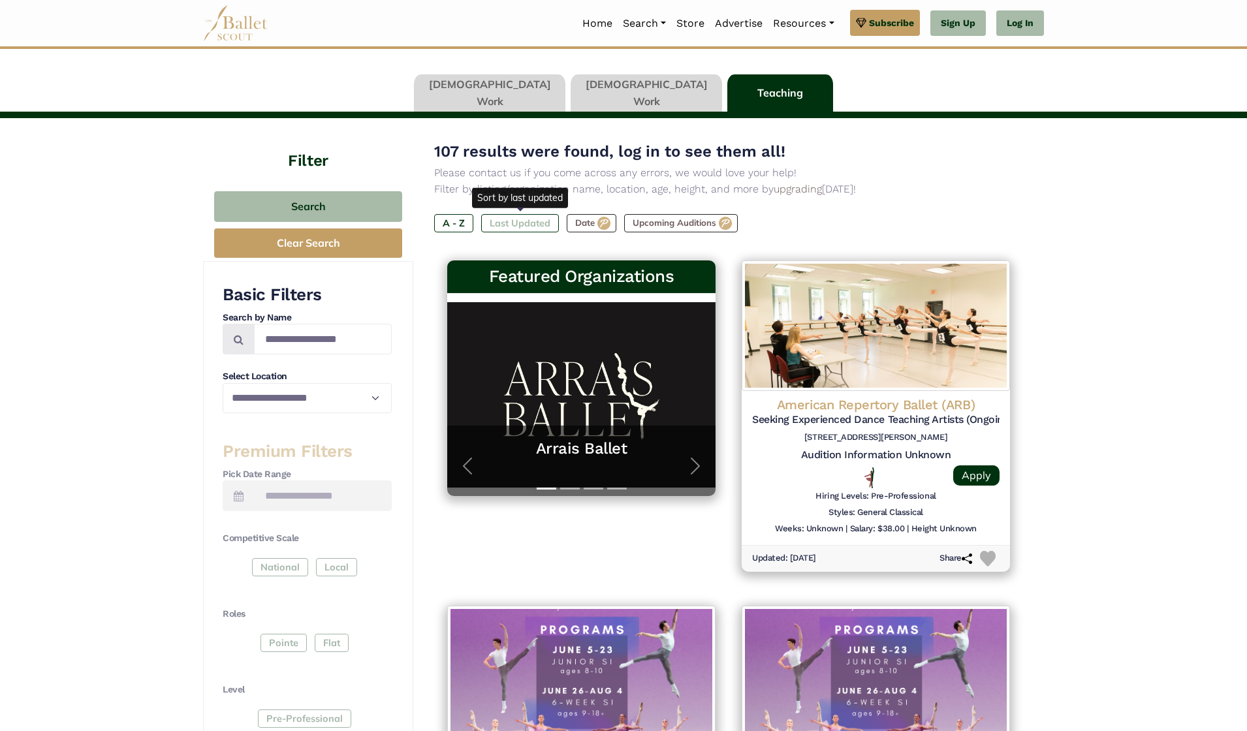
click at [542, 225] on label "Last Updated" at bounding box center [520, 223] width 78 height 18
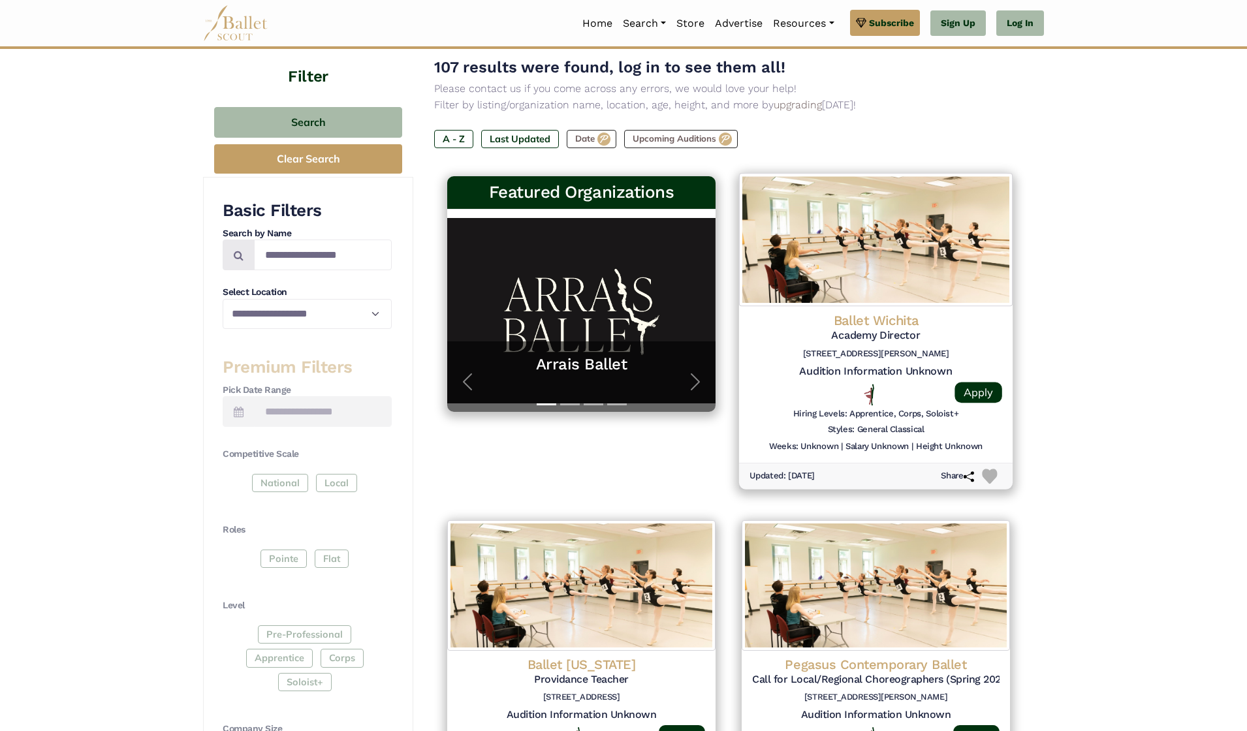
scroll to position [154, 0]
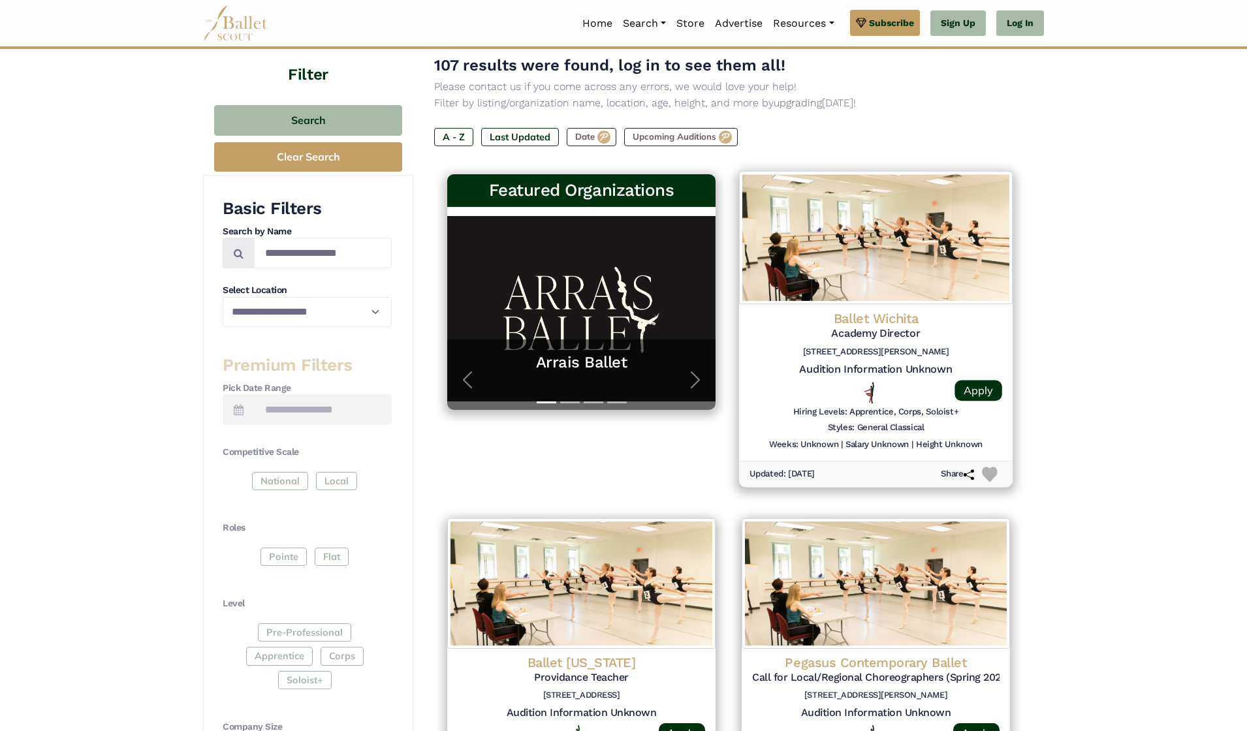
click at [822, 398] on div at bounding box center [876, 393] width 126 height 22
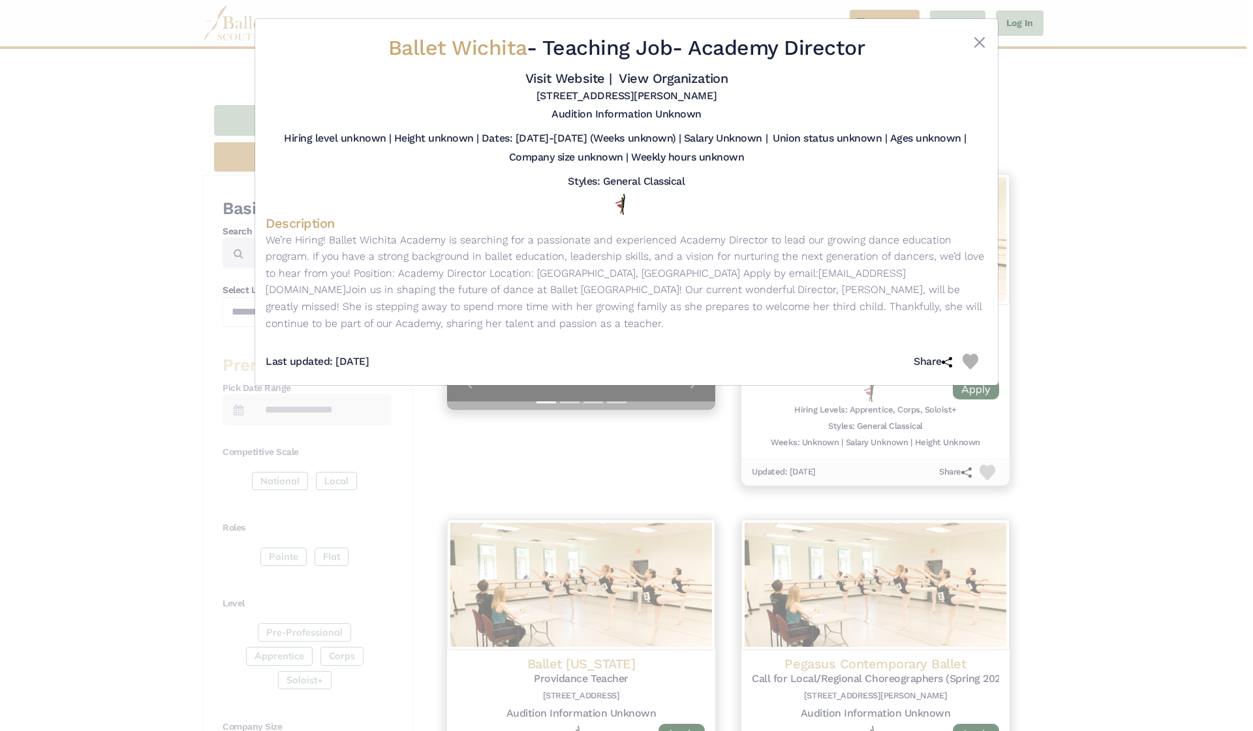
click at [1181, 300] on div "Ballet Wichita - Teaching Job - Academy Director Visit Website | View Organizat…" at bounding box center [626, 365] width 1253 height 731
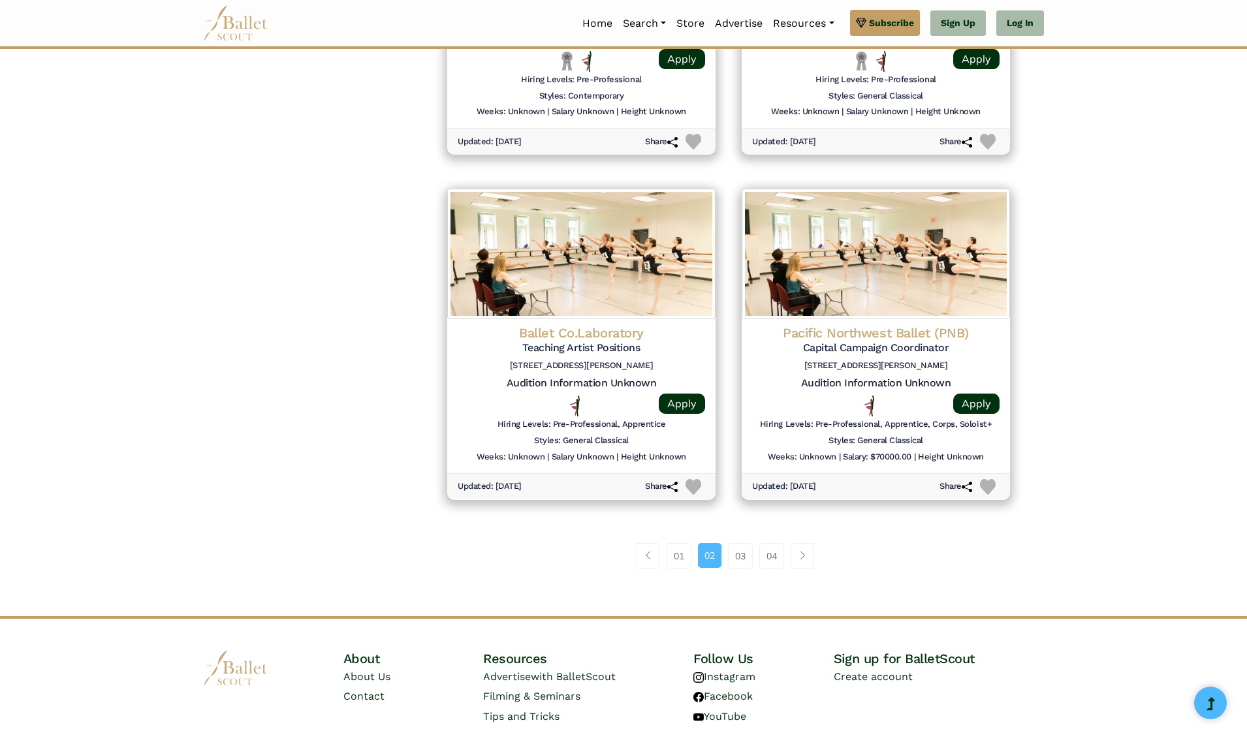
scroll to position [1520, 0]
click at [736, 542] on link "03" at bounding box center [740, 555] width 25 height 26
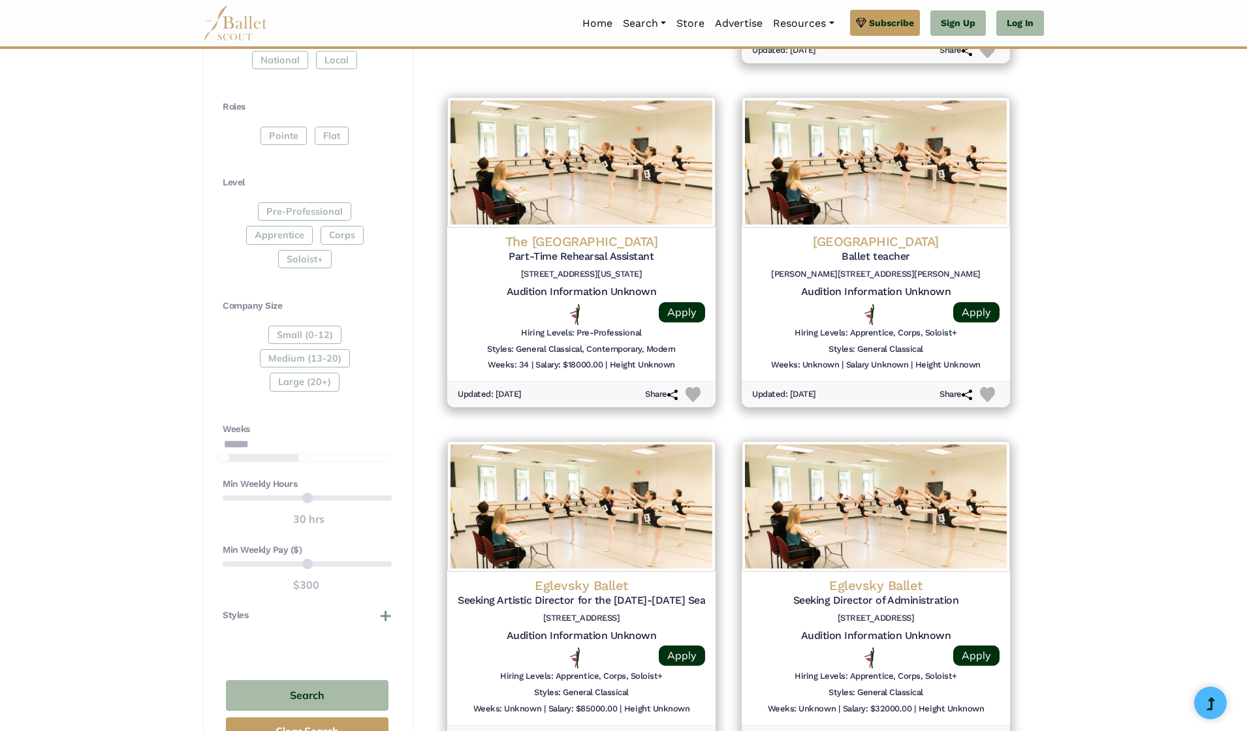
scroll to position [562, 0]
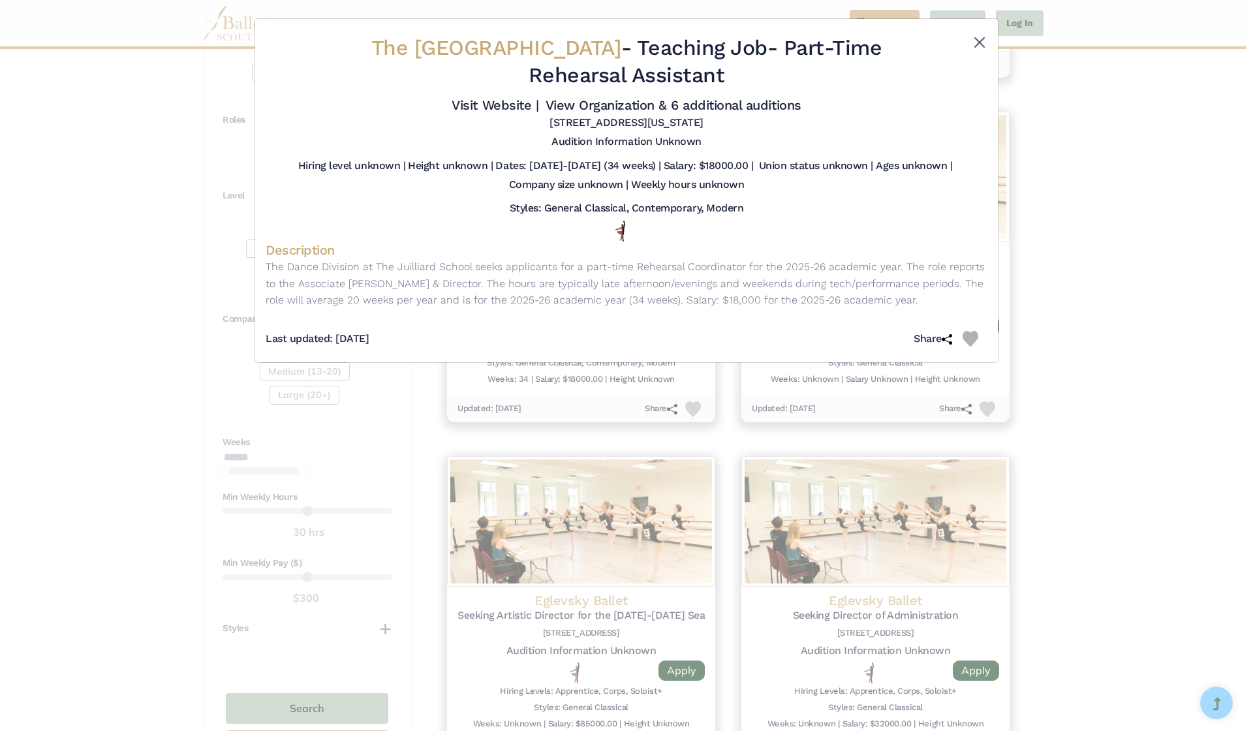
click at [974, 49] on button "Close" at bounding box center [980, 43] width 16 height 16
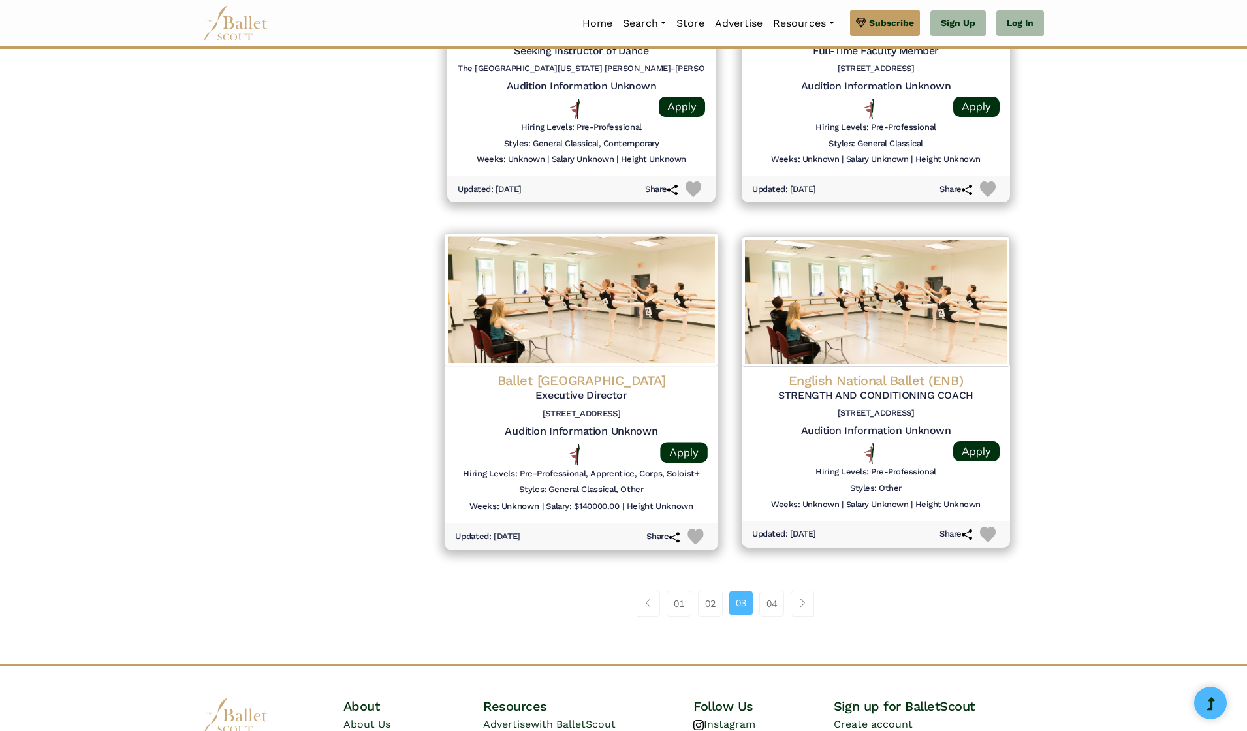
scroll to position [1474, 0]
